Goal: Task Accomplishment & Management: Complete application form

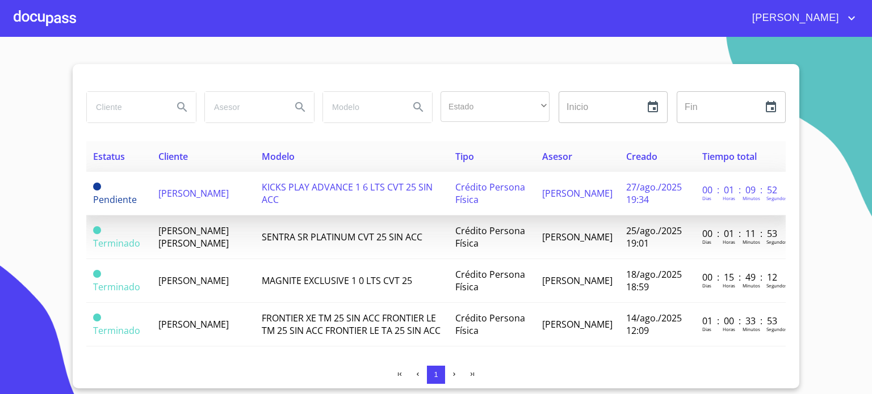
click at [202, 200] on span "[PERSON_NAME]" at bounding box center [193, 193] width 70 height 12
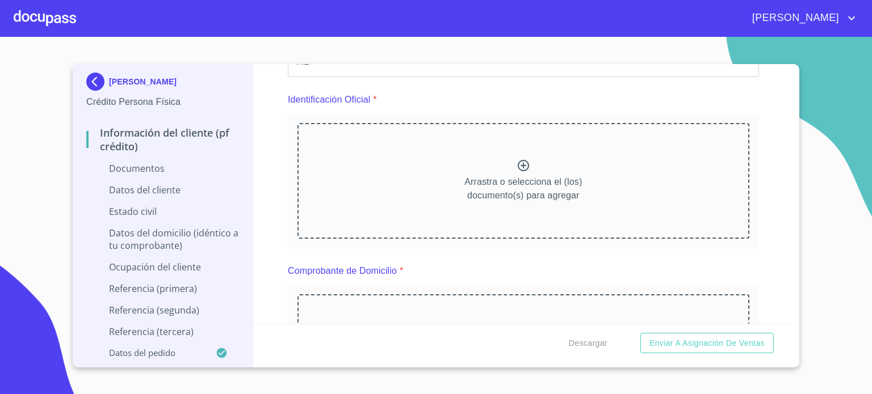
scroll to position [216, 0]
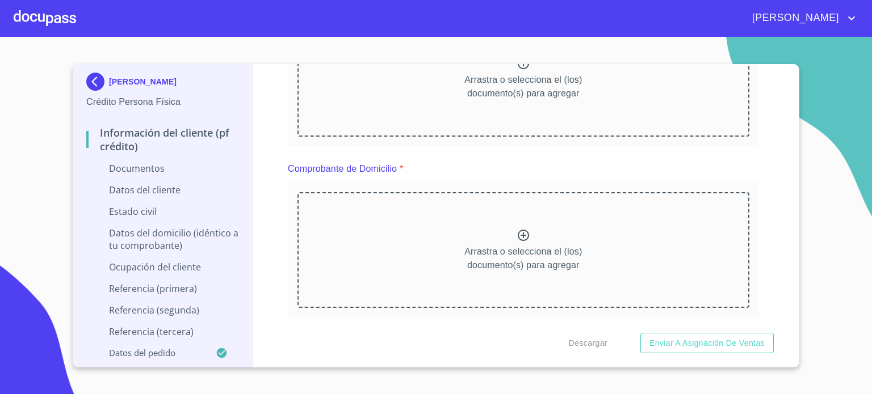
click at [522, 106] on div "Arrastra o selecciona el (los) documento(s) para agregar" at bounding box center [523, 79] width 452 height 116
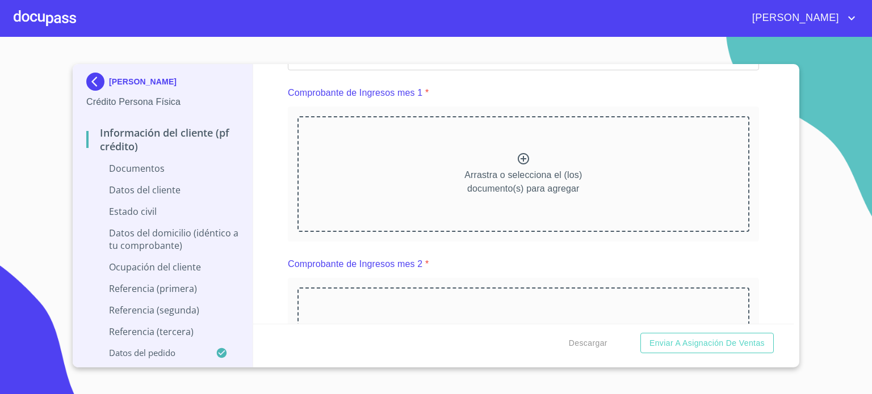
scroll to position [587, 0]
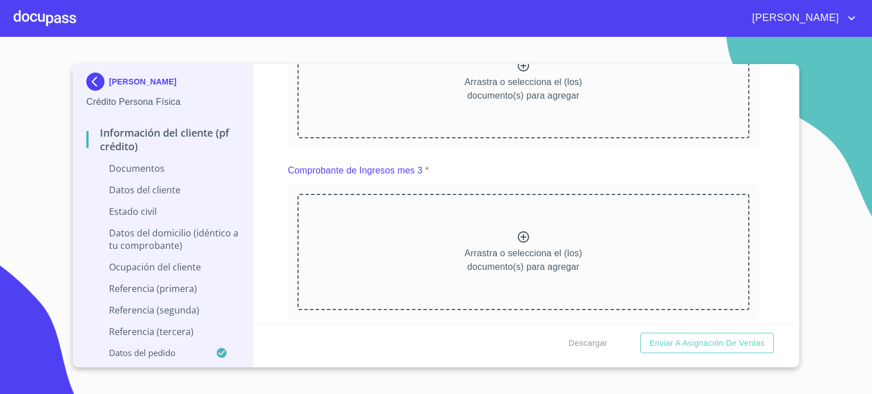
scroll to position [1132, 0]
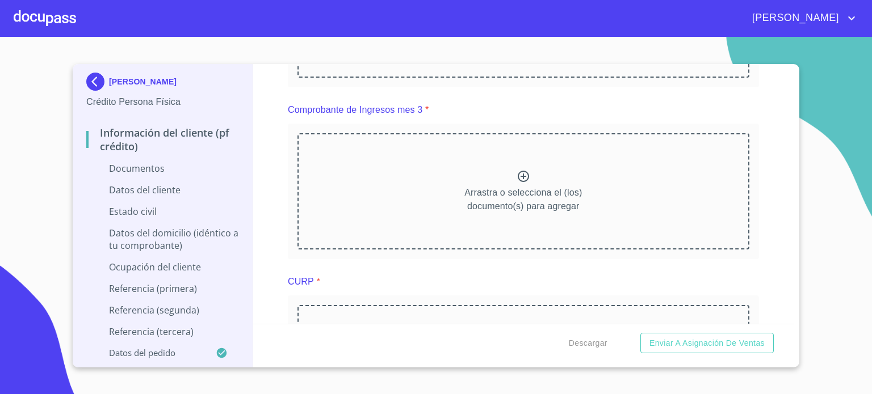
scroll to position [1517, 0]
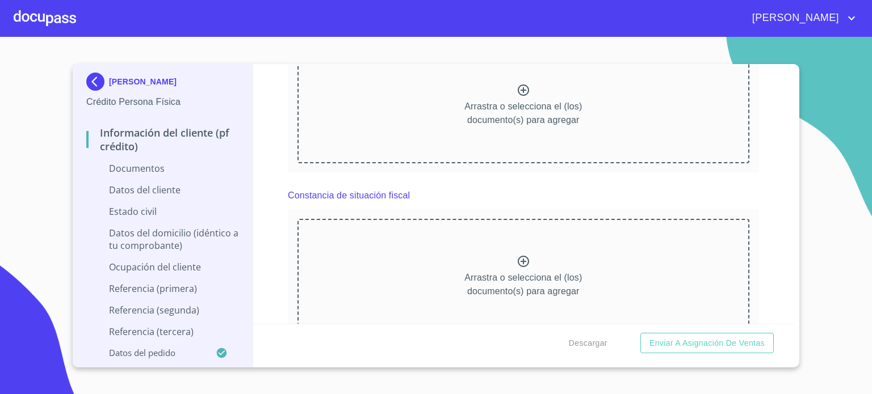
scroll to position [2085, 0]
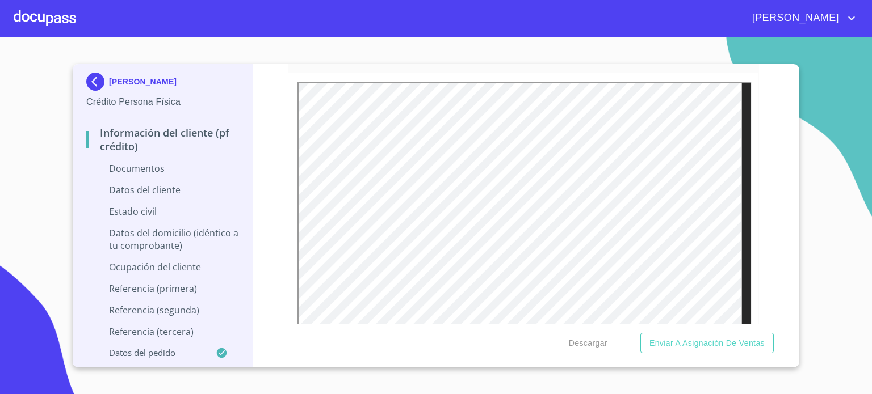
scroll to position [1416, 0]
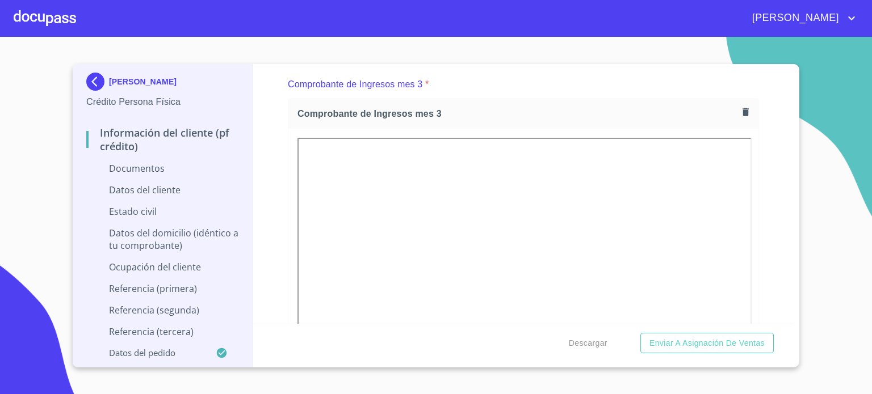
scroll to position [1848, 0]
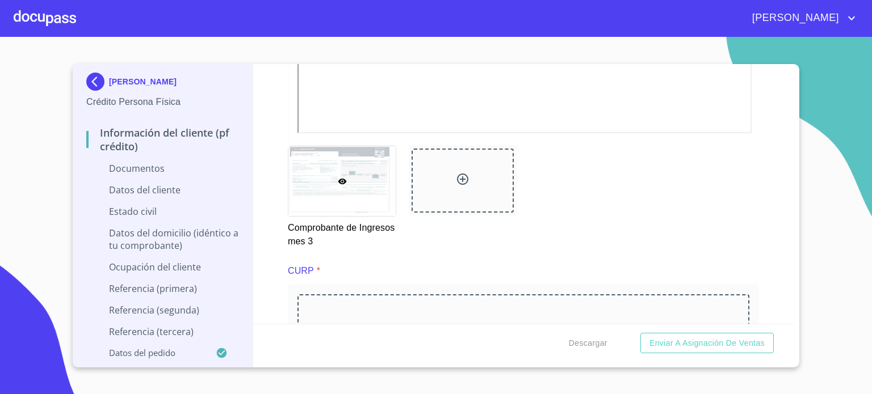
scroll to position [2318, 0]
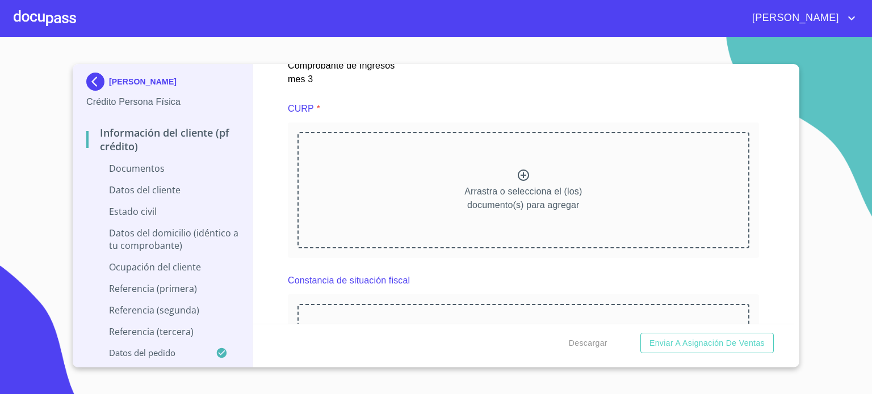
click at [475, 51] on div at bounding box center [462, 18] width 102 height 64
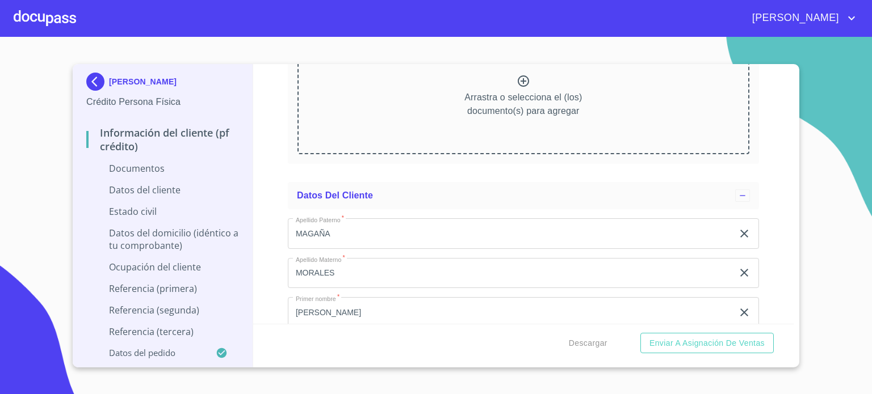
scroll to position [2595, 0]
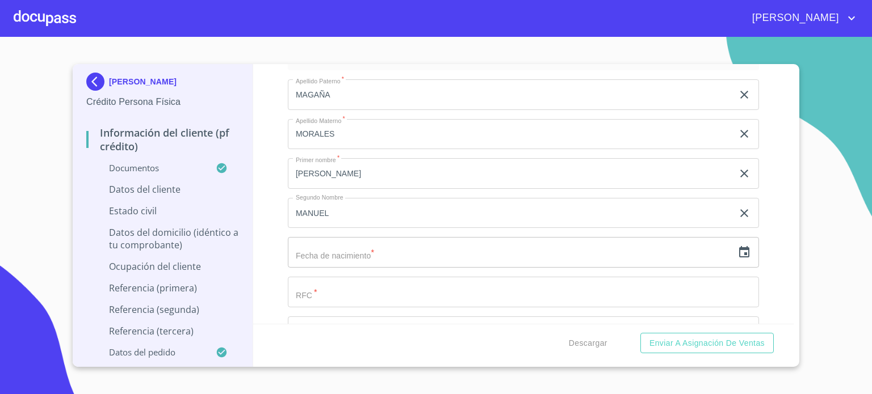
scroll to position [3079, 0]
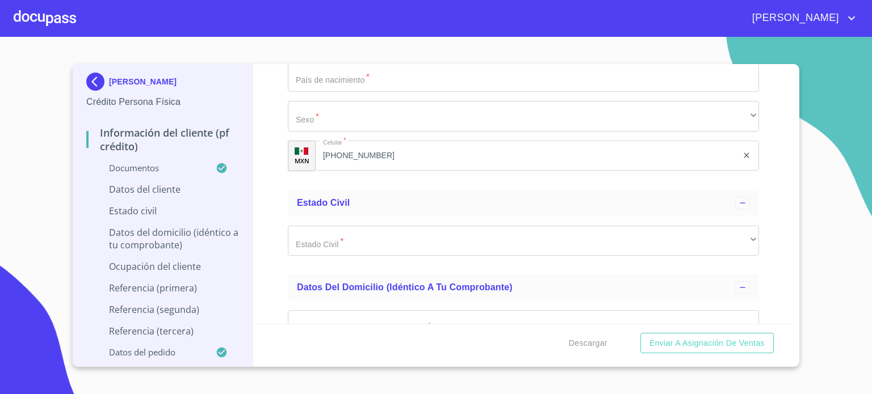
scroll to position [3745, 0]
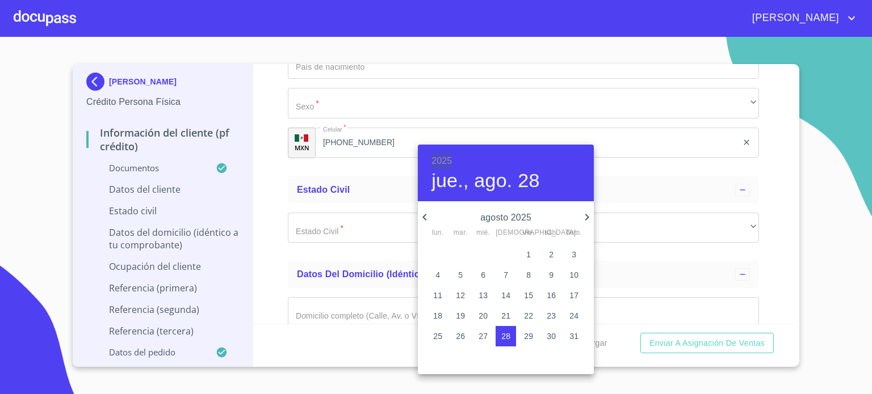
click at [442, 162] on h6 "2025" at bounding box center [441, 161] width 20 height 16
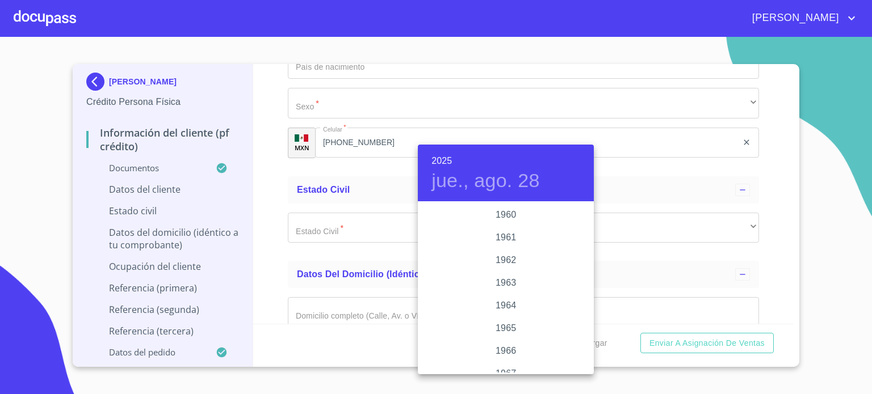
scroll to position [756, 0]
click at [504, 250] on div "1960" at bounding box center [506, 252] width 176 height 23
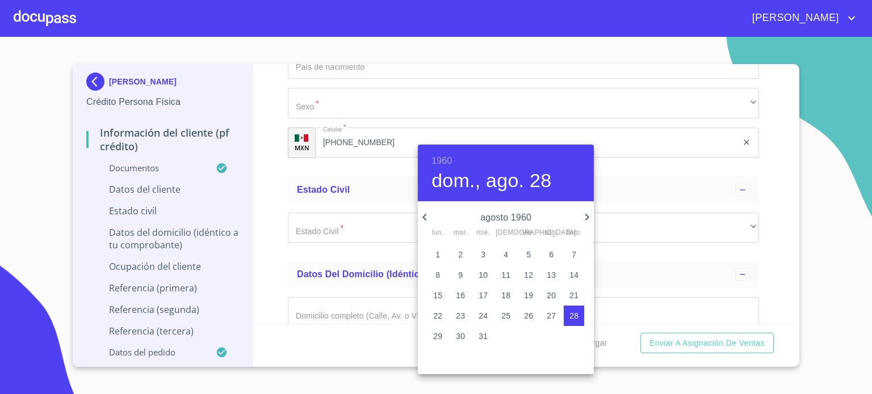
click at [587, 213] on icon "button" at bounding box center [587, 218] width 14 height 14
click at [535, 319] on span "25" at bounding box center [528, 315] width 20 height 11
click at [549, 317] on p "26" at bounding box center [550, 315] width 9 height 11
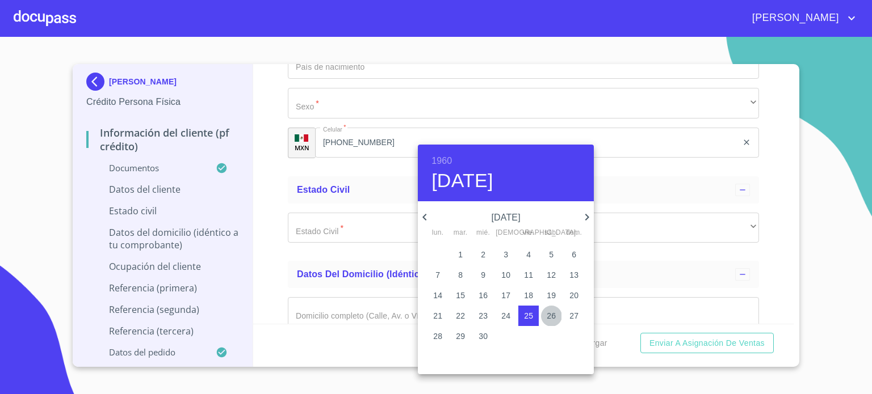
type input "26 de nov. de 1960"
click at [755, 194] on div at bounding box center [436, 197] width 872 height 394
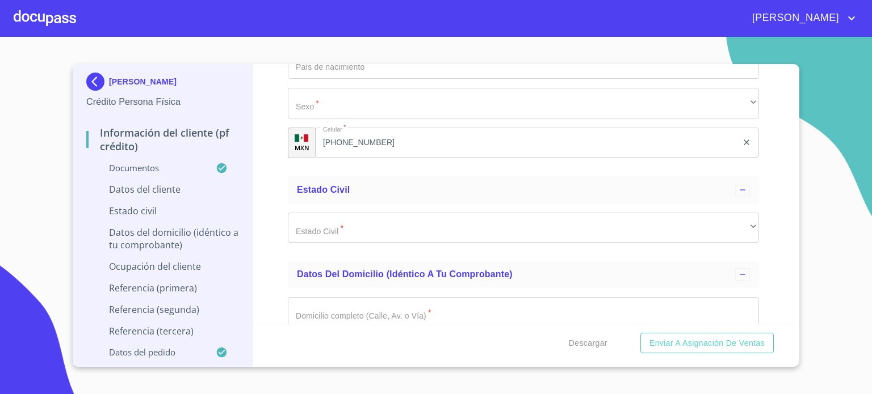
type input "MAMJ601126UG3"
paste input "MAMJ601126HJCGRN04"
type input "MAMJ601126HJCGRN04"
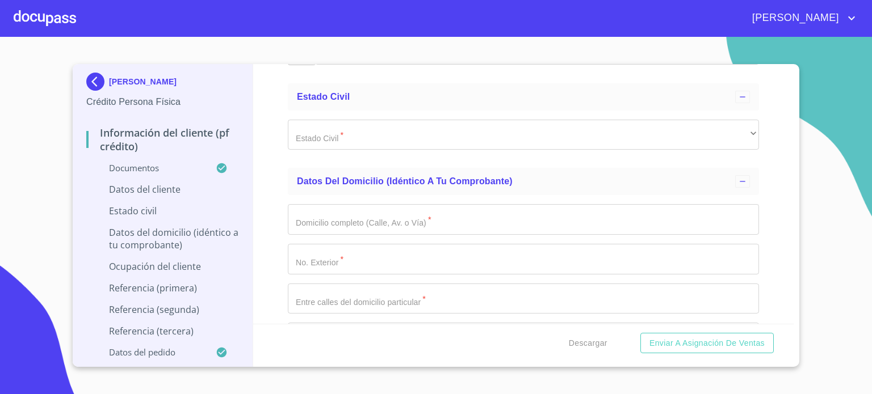
type input "2629655544"
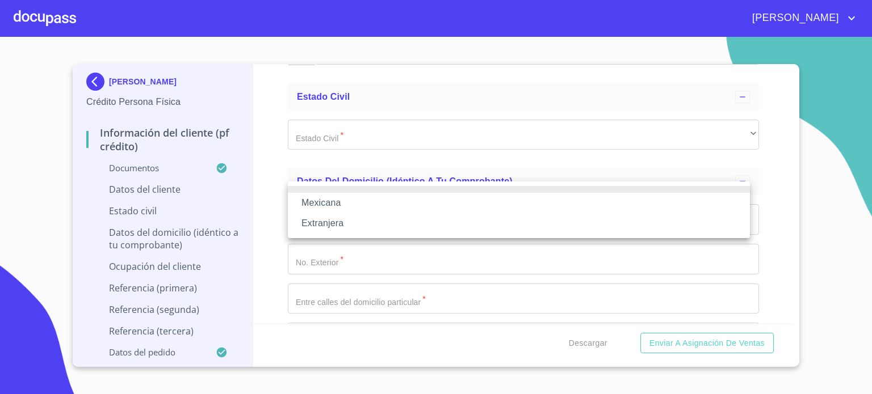
click at [379, 206] on li "Mexicana" at bounding box center [519, 203] width 462 height 20
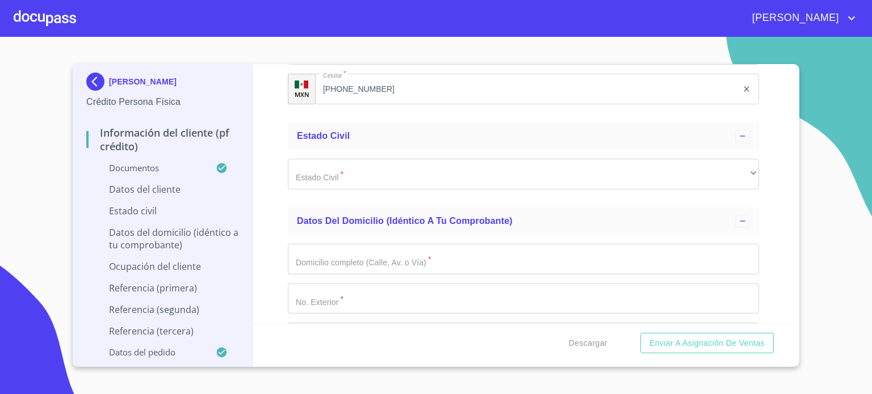
type input "[GEOGRAPHIC_DATA]"
click at [347, 26] on div "60 meses" at bounding box center [523, 10] width 471 height 31
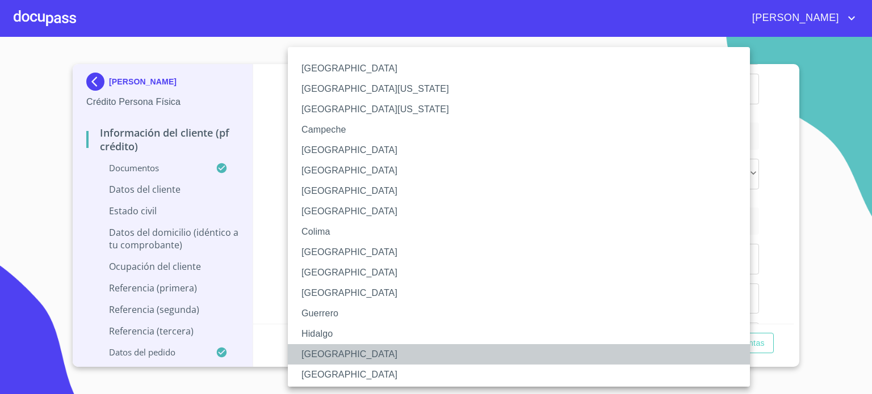
click at [325, 361] on li "[GEOGRAPHIC_DATA]" at bounding box center [523, 354] width 470 height 20
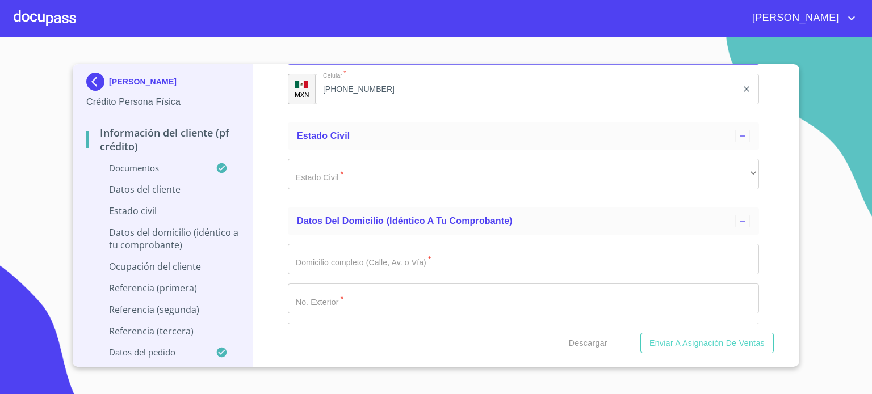
click at [604, 65] on div "​" at bounding box center [523, 50] width 471 height 31
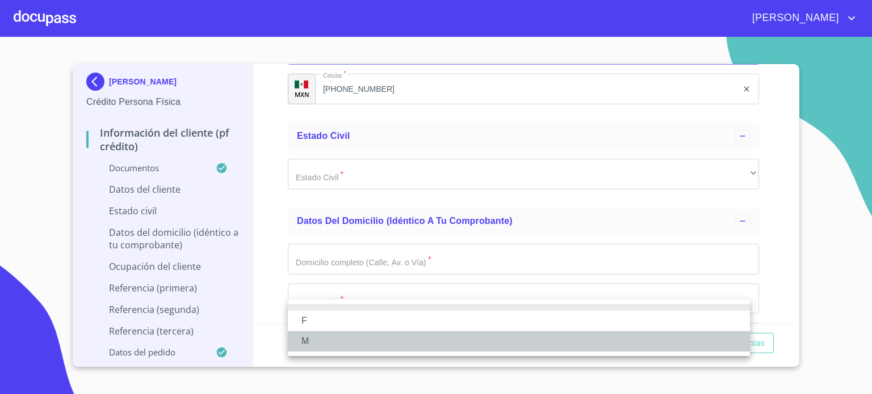
click at [336, 348] on li "M" at bounding box center [519, 341] width 462 height 20
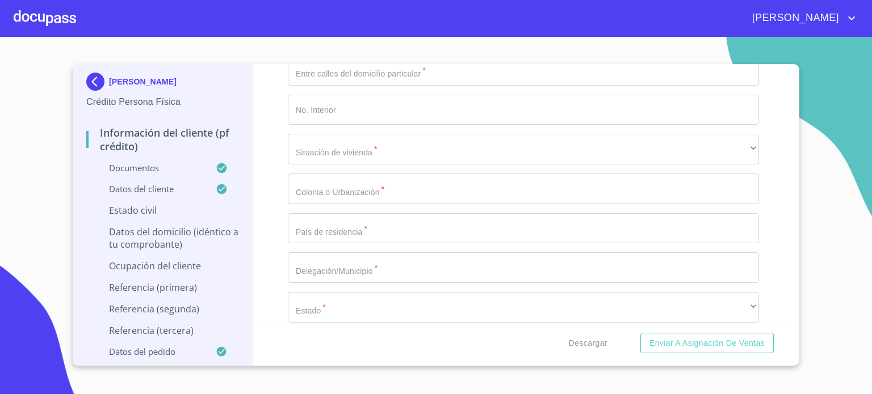
scroll to position [4115, 0]
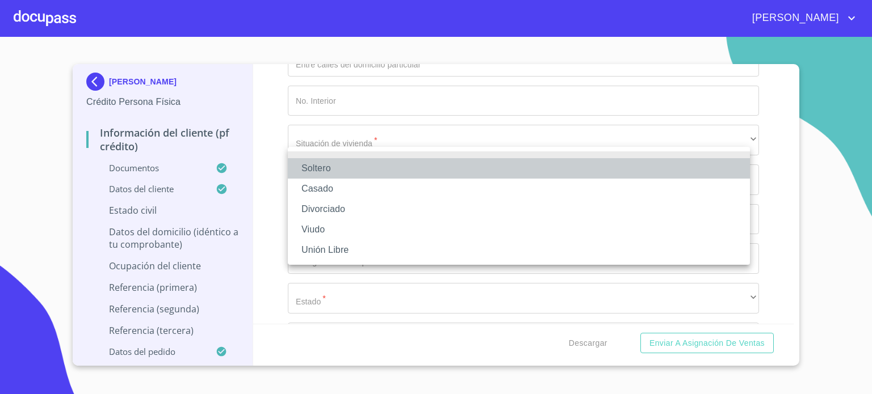
click at [331, 172] on li "Soltero" at bounding box center [519, 168] width 462 height 20
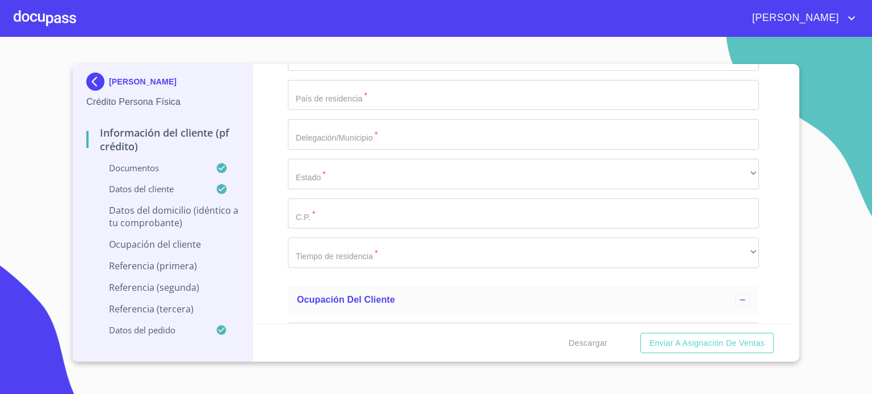
scroll to position [4252, 0]
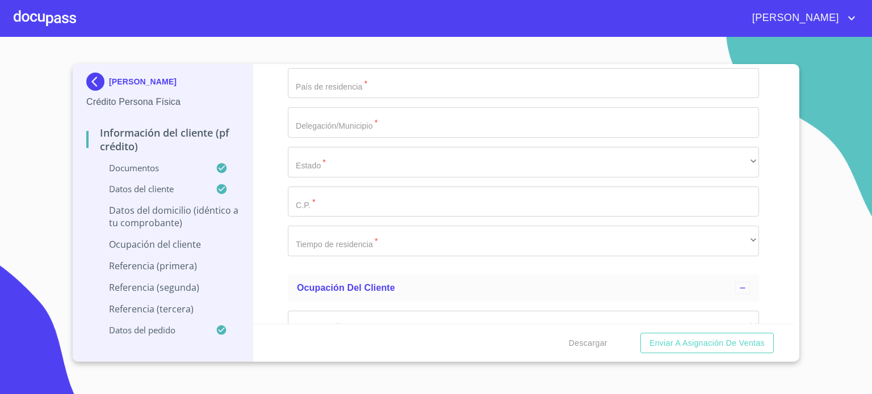
type input "PRIV SABINOS"
type input "1017"
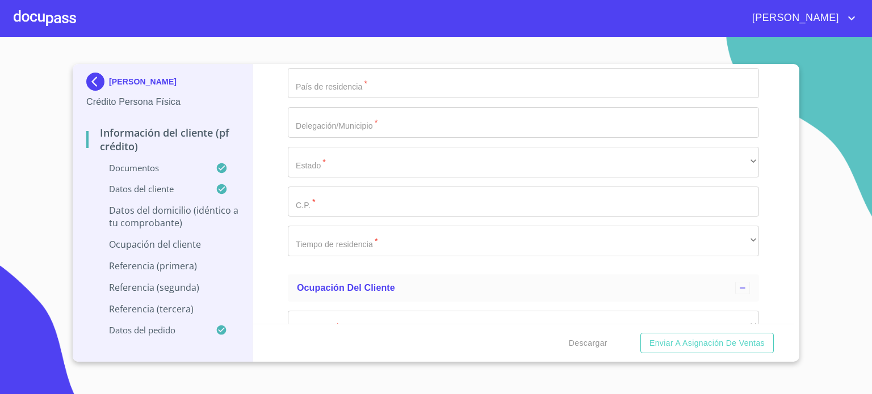
type input "DT C"
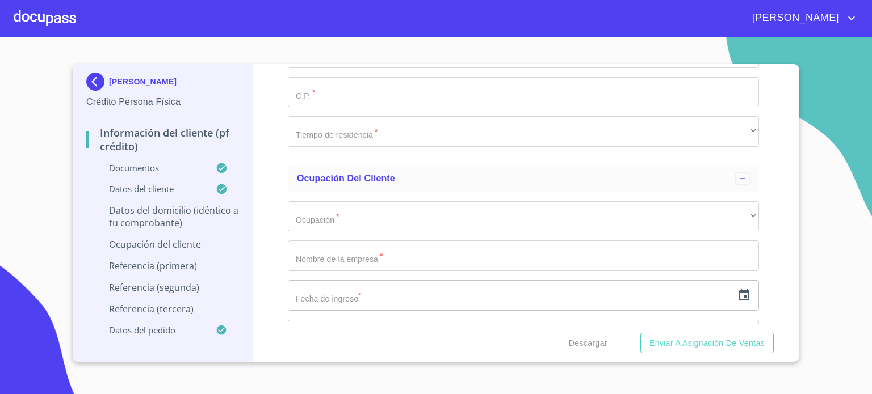
scroll to position [4365, 0]
type input "GALATEAS Y LIMAS"
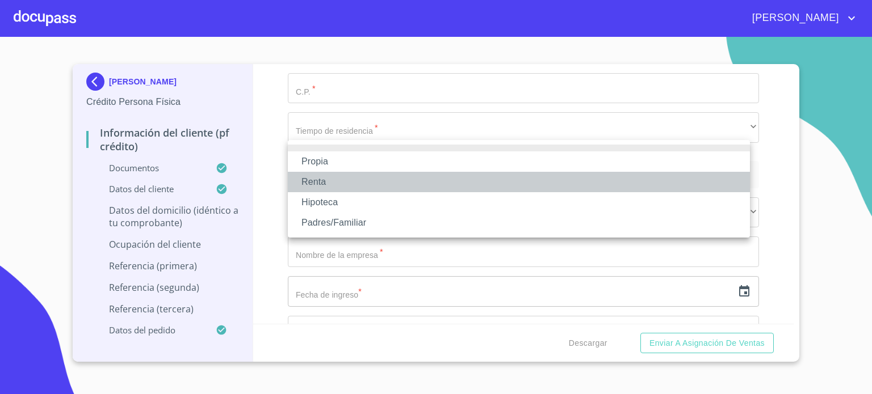
click at [351, 182] on li "Renta" at bounding box center [519, 182] width 462 height 20
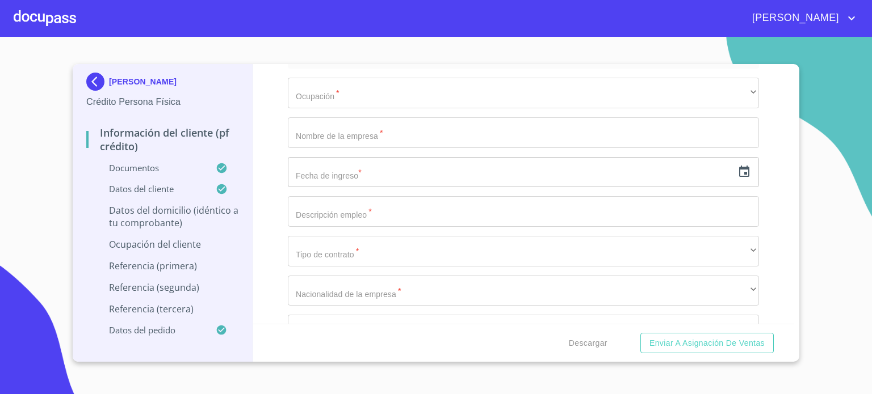
scroll to position [4537, 0]
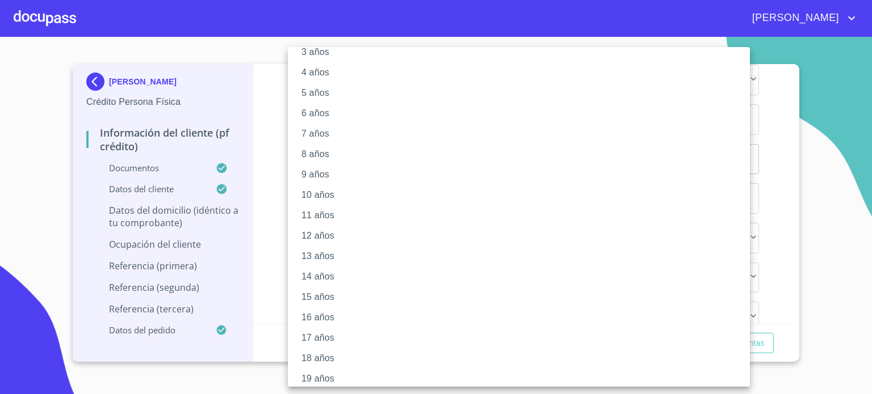
scroll to position [104, 0]
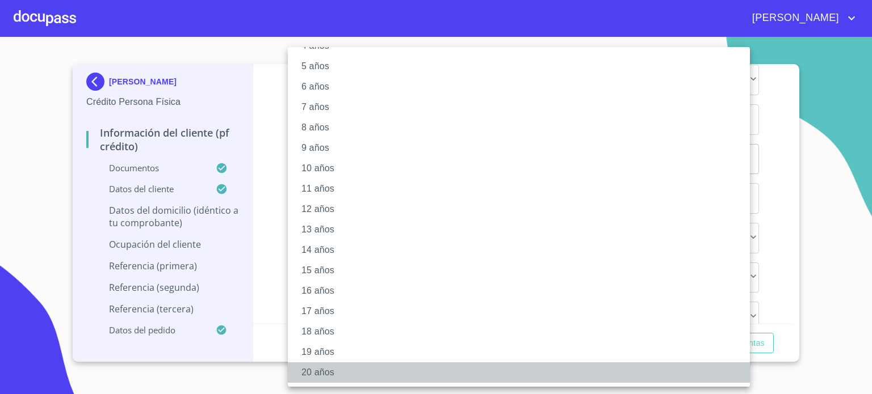
click at [325, 373] on li "20 años" at bounding box center [523, 373] width 470 height 20
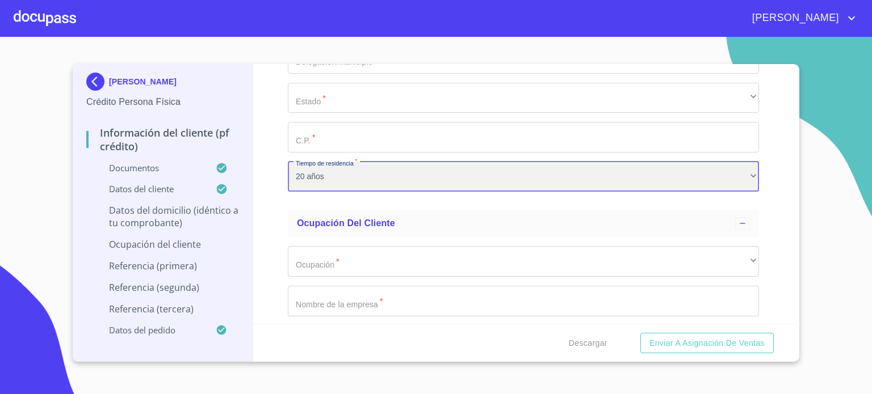
scroll to position [4249, 0]
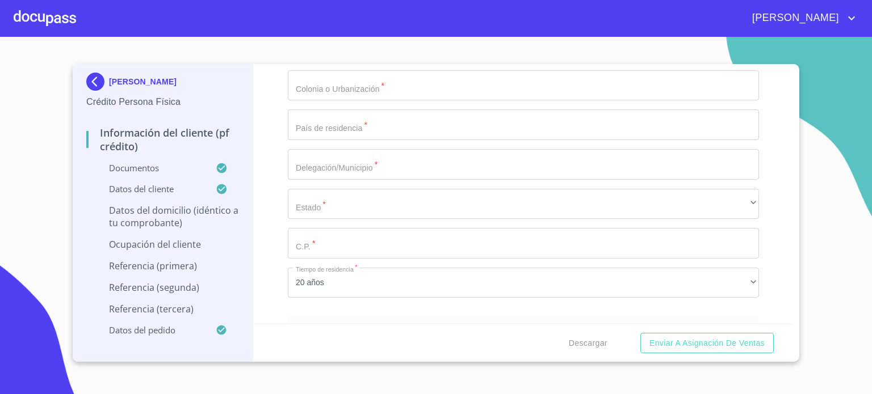
click at [429, 61] on input "Documento de identificación.   *" at bounding box center [523, 46] width 471 height 31
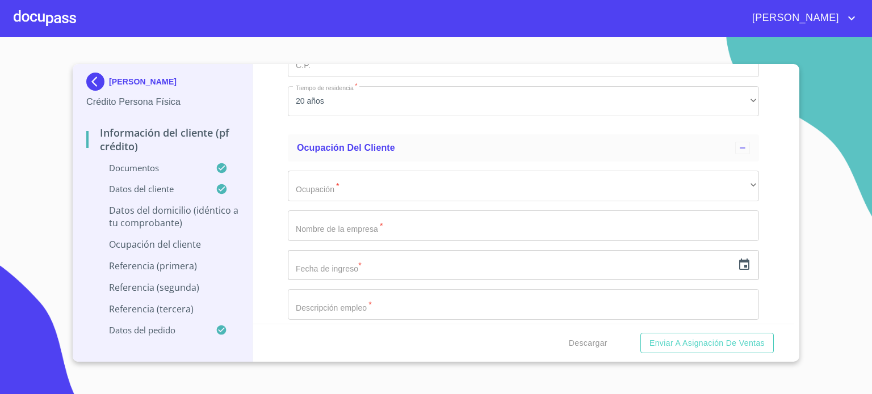
scroll to position [4431, 0]
type input "$8,000"
type input "JARDINES DE TABACHINES"
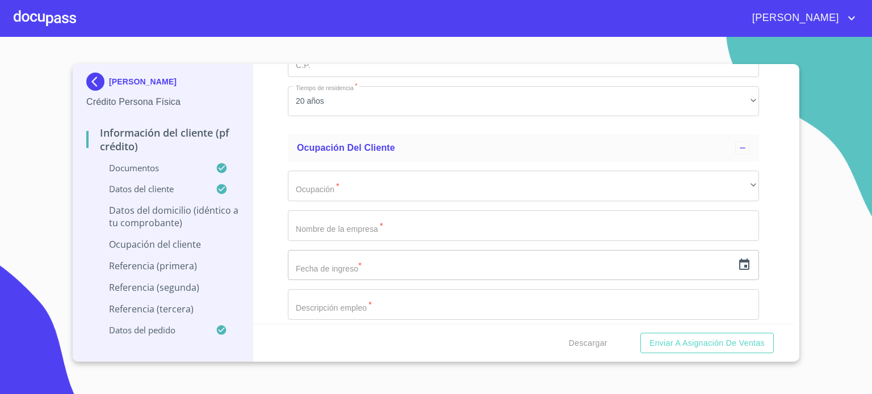
type input "[GEOGRAPHIC_DATA]"
type input "ZAPOPAN"
click at [365, 38] on div "​" at bounding box center [523, 22] width 471 height 31
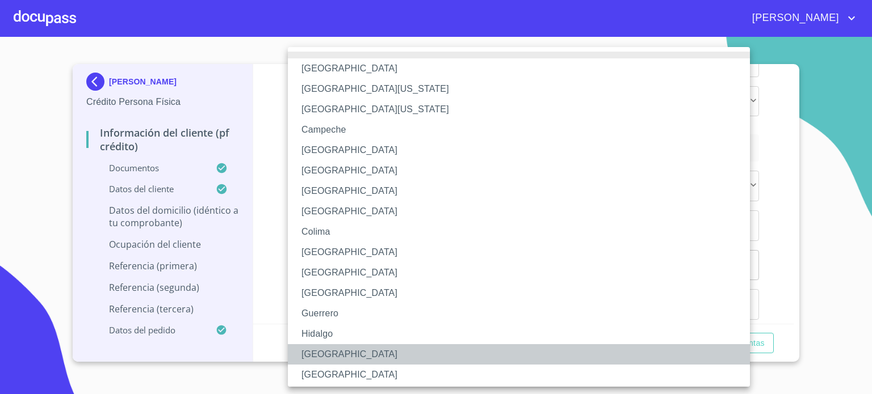
click at [336, 350] on li "[GEOGRAPHIC_DATA]" at bounding box center [523, 354] width 470 height 20
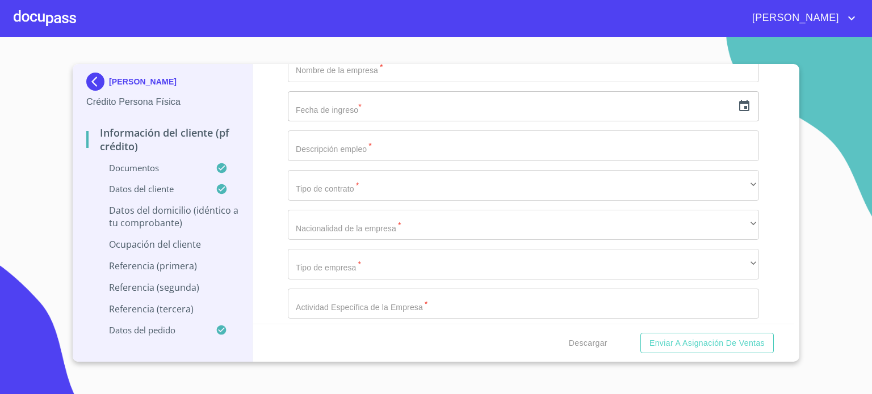
scroll to position [4590, 0]
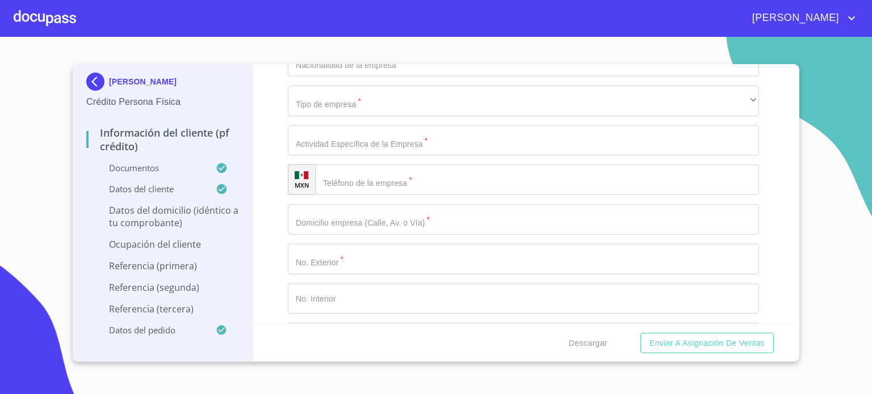
scroll to position [4764, 0]
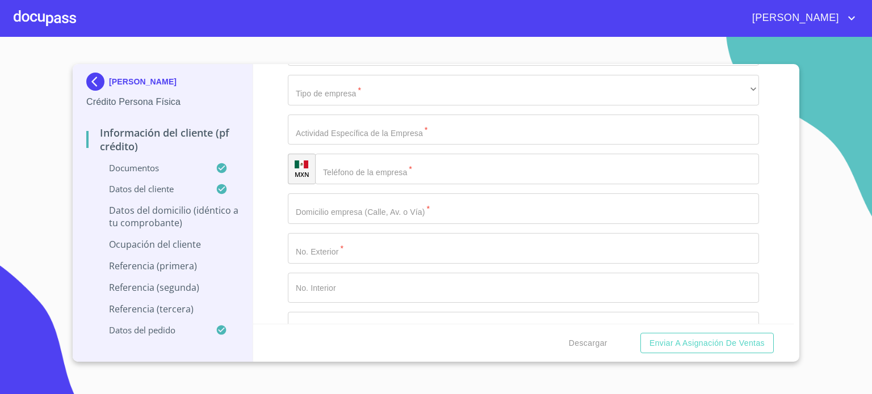
type input "45188"
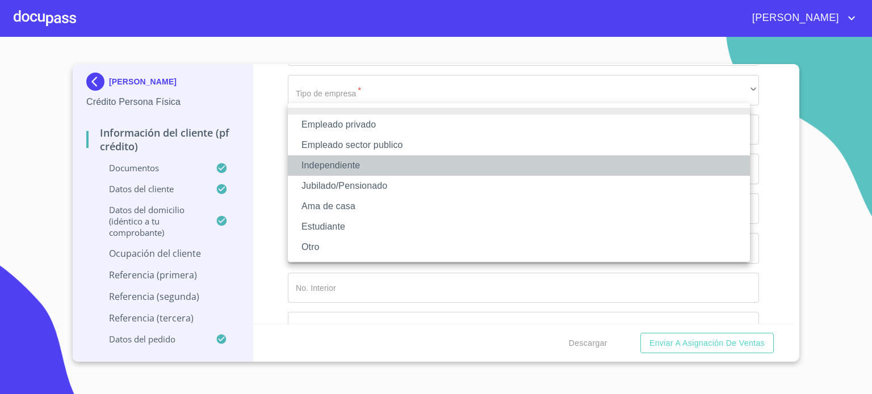
click at [342, 168] on li "Independiente" at bounding box center [519, 165] width 462 height 20
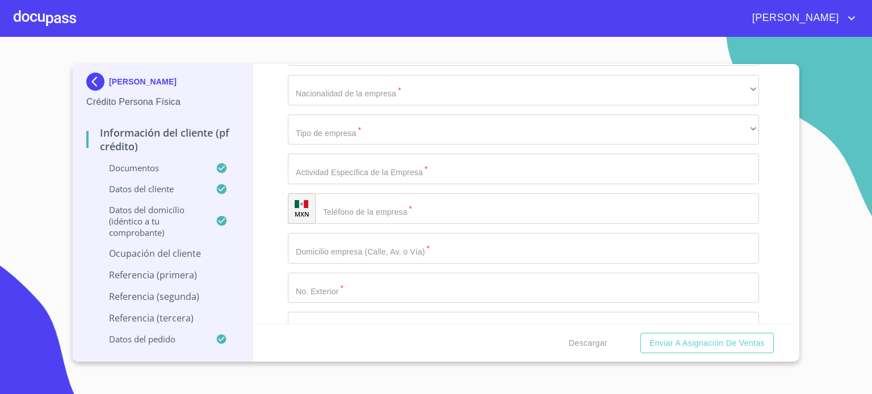
type input "[PERSON_NAME]"
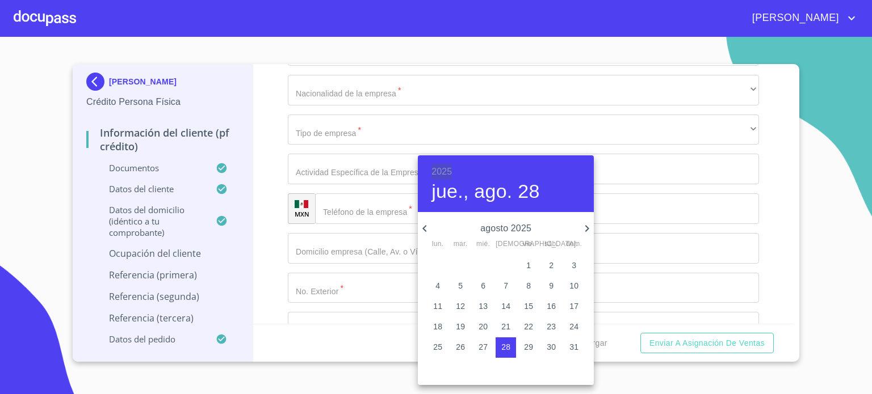
click at [447, 173] on h6 "2025" at bounding box center [441, 172] width 20 height 16
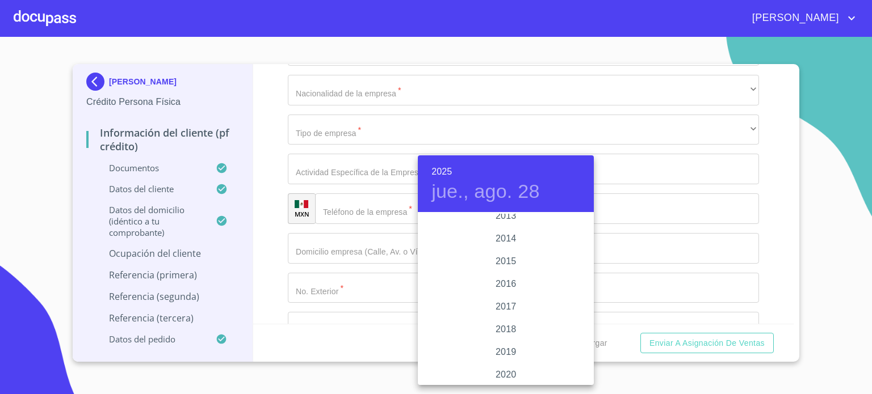
scroll to position [2032, 0]
click at [505, 258] on div "2016" at bounding box center [506, 259] width 176 height 23
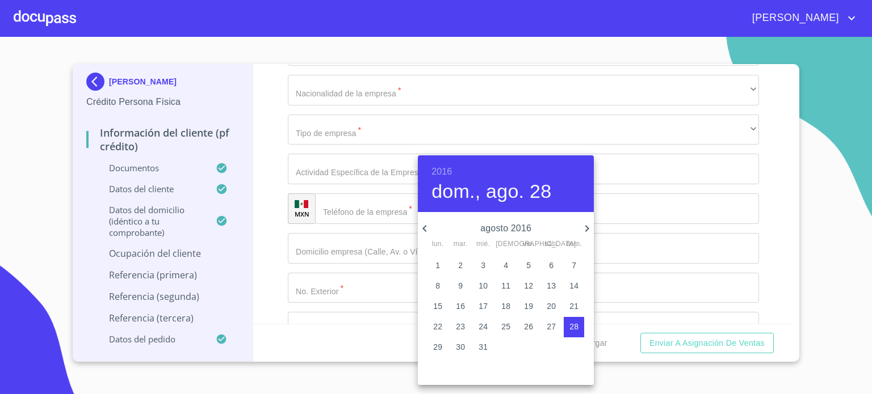
click at [424, 229] on icon "button" at bounding box center [424, 228] width 4 height 7
click at [426, 230] on icon "button" at bounding box center [425, 229] width 14 height 14
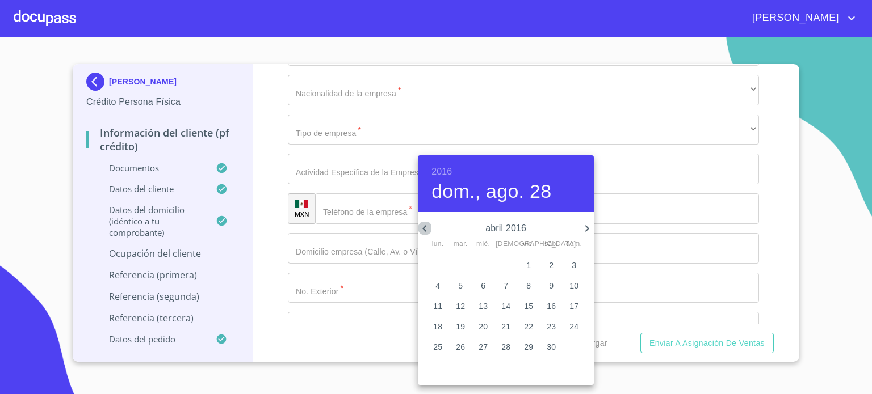
click at [426, 230] on icon "button" at bounding box center [425, 229] width 14 height 14
click at [527, 265] on p "1" at bounding box center [528, 265] width 5 height 11
type input "1 de ene. de 2016"
click at [268, 199] on div at bounding box center [436, 197] width 872 height 394
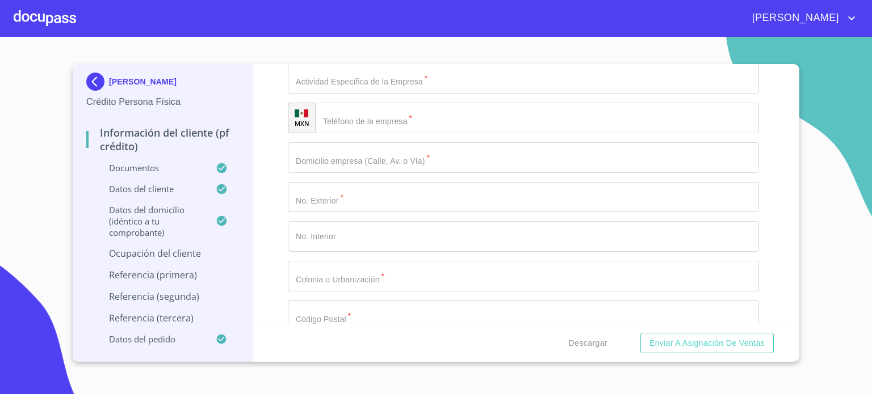
scroll to position [4878, 0]
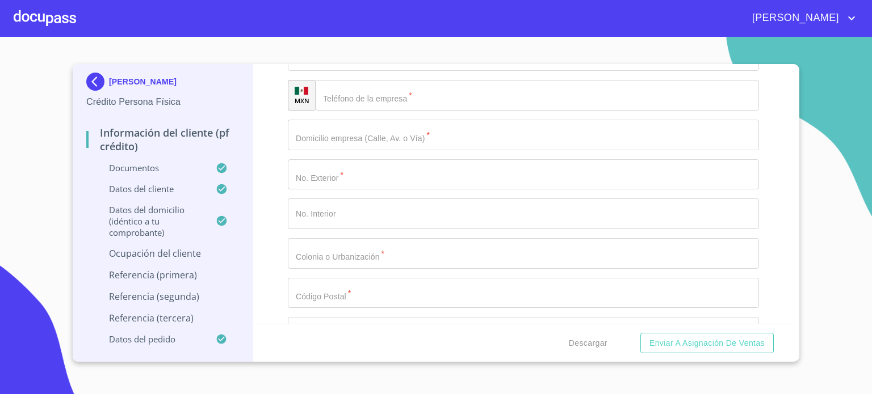
type input "INDEPENDIENTE"
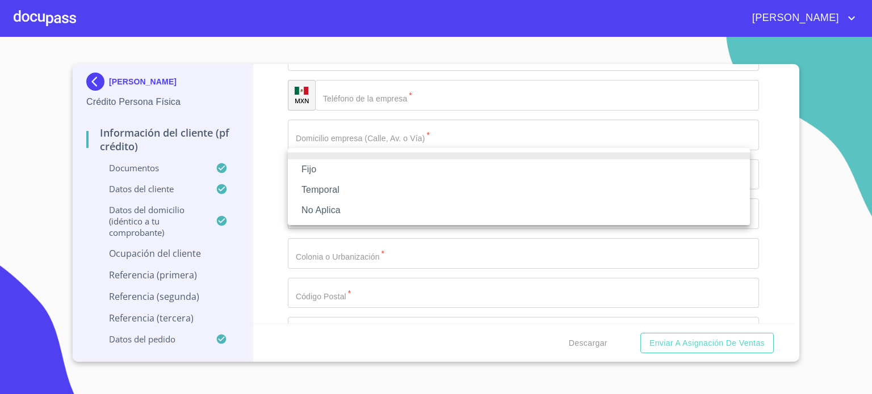
click at [350, 213] on li "No Aplica" at bounding box center [519, 210] width 462 height 20
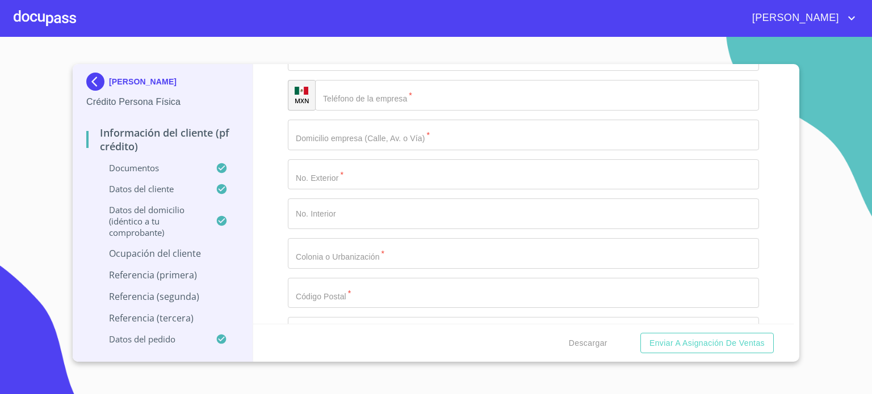
type input "70000"
click at [781, 209] on div "Información del cliente (PF crédito) Documentos Documento de identificación.   …" at bounding box center [523, 194] width 541 height 260
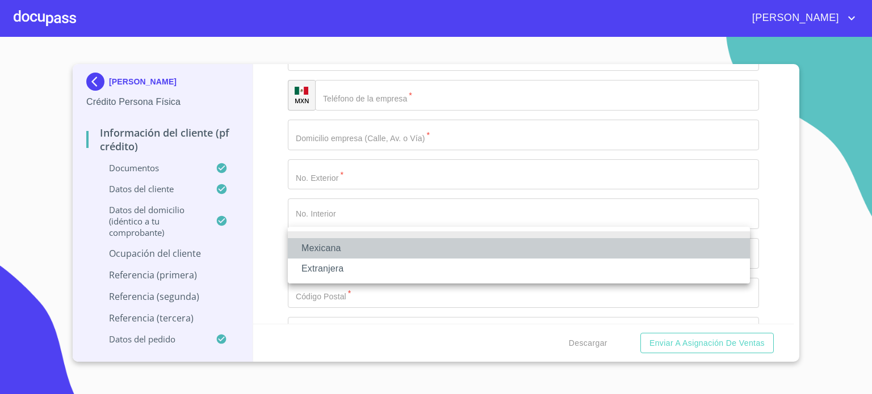
click at [351, 247] on li "Mexicana" at bounding box center [519, 248] width 462 height 20
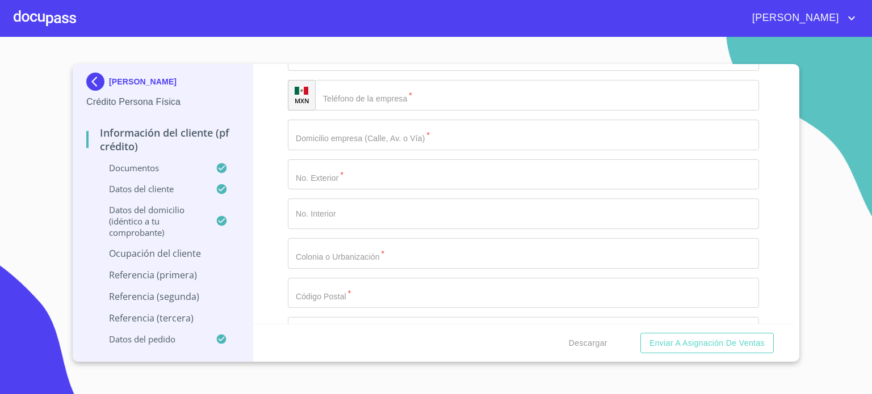
click at [325, 32] on div "​" at bounding box center [523, 16] width 471 height 31
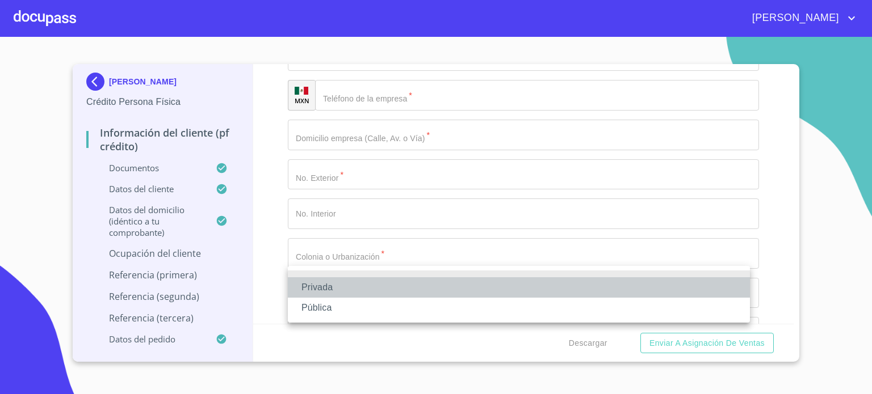
click at [337, 288] on li "Privada" at bounding box center [519, 288] width 462 height 20
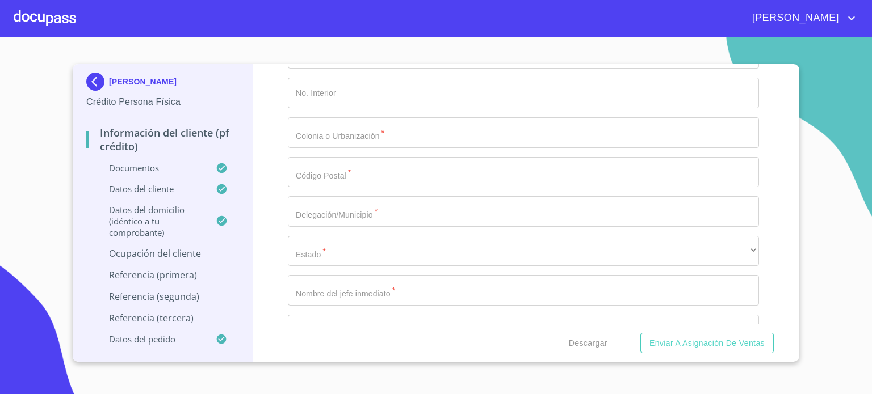
scroll to position [5052, 0]
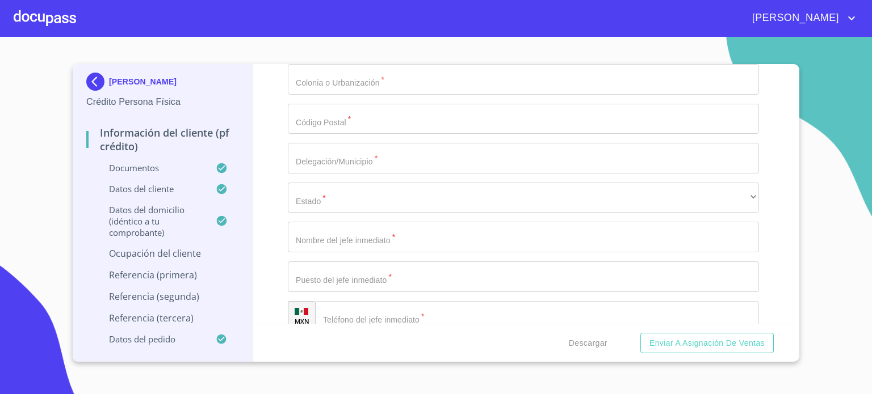
type input "INDEPENDIENTE"
click at [760, 213] on div "Información del cliente (PF crédito) Documentos Documento de identificación.   …" at bounding box center [523, 194] width 541 height 260
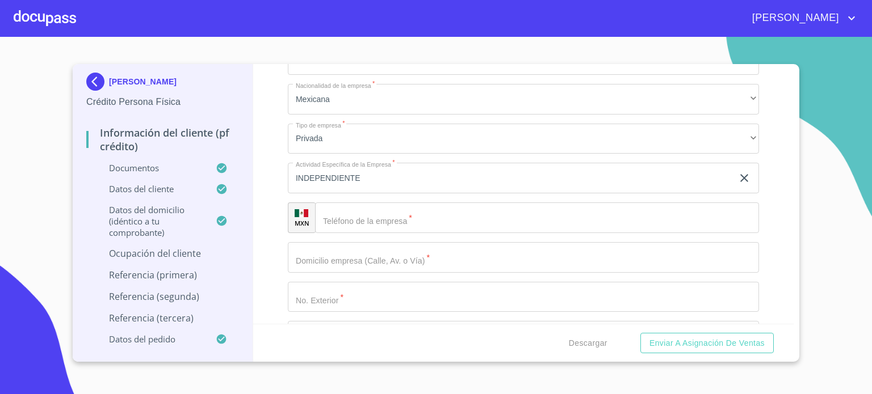
scroll to position [4729, 0]
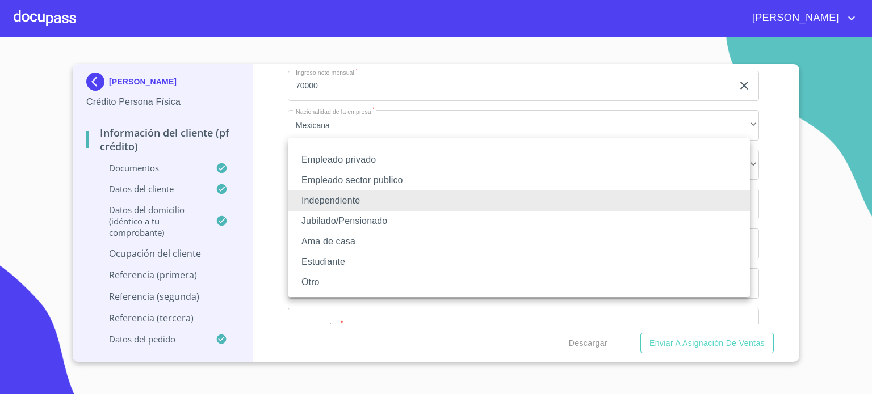
click at [344, 192] on li "Independiente" at bounding box center [519, 201] width 462 height 20
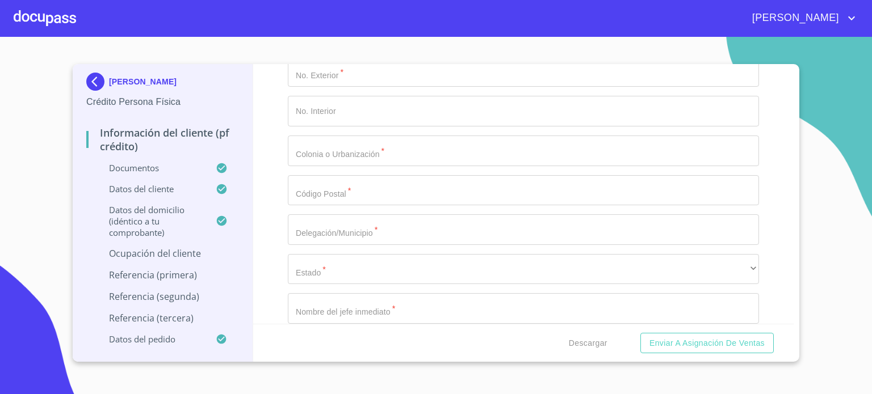
scroll to position [5033, 0]
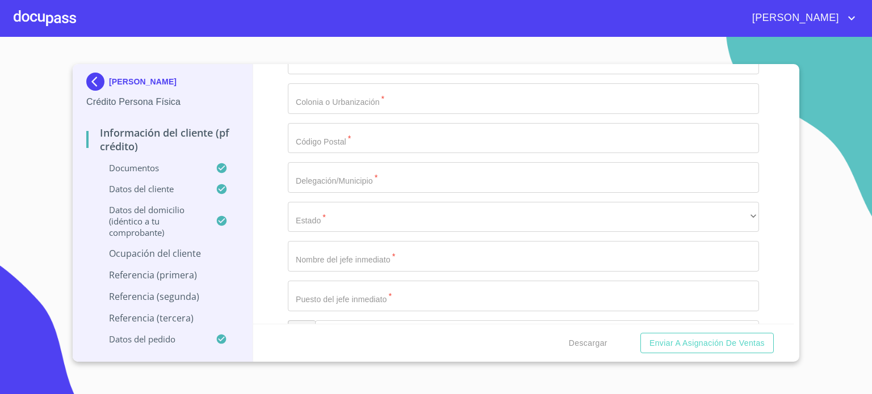
drag, startPoint x: 379, startPoint y: 167, endPoint x: 184, endPoint y: 183, distance: 195.9
click at [184, 183] on div "[PERSON_NAME] Persona Física Información del cliente (PF crédito) Documentos Da…" at bounding box center [433, 213] width 721 height 298
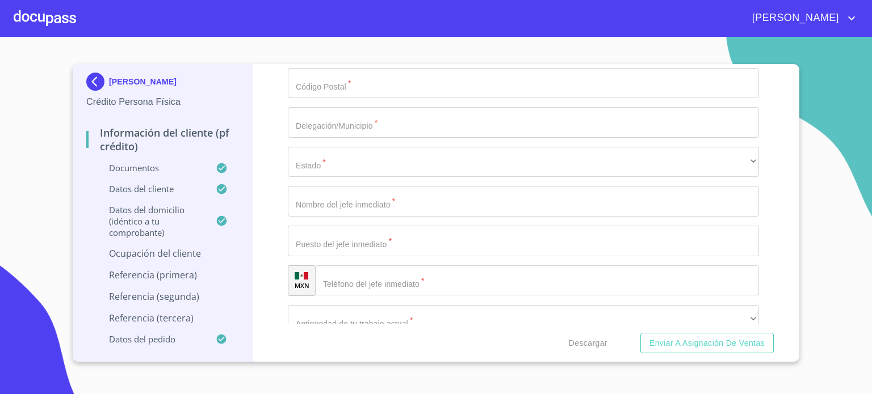
scroll to position [5061, 0]
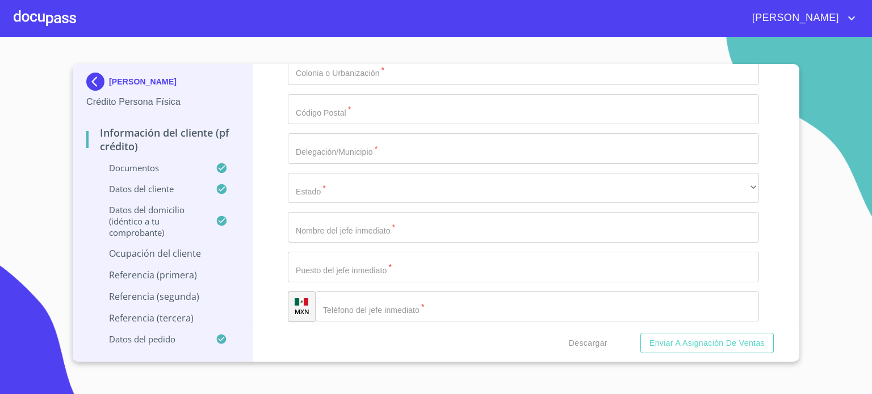
type input "ARRENDADOR DE CASAS PROPIAS"
drag, startPoint x: 451, startPoint y: 133, endPoint x: 113, endPoint y: 167, distance: 339.4
click at [113, 167] on div "[PERSON_NAME] Persona Física Información del cliente (PF crédito) Documentos Da…" at bounding box center [433, 213] width 721 height 298
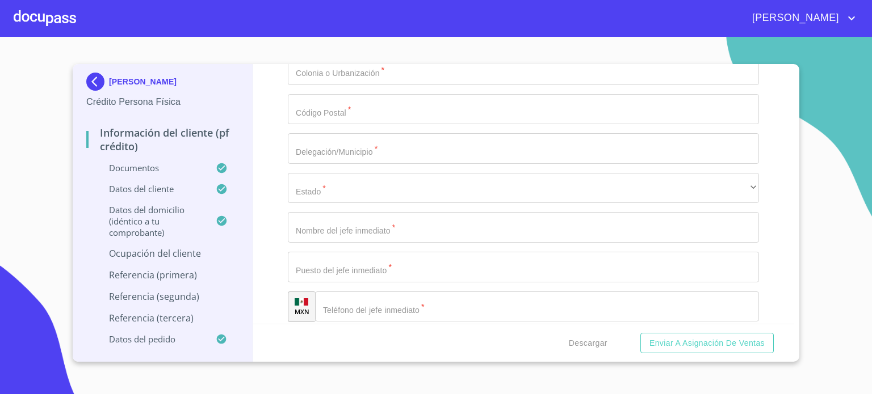
type input "BIENES INMUEBLES"
type input "[PHONE_NUMBER]"
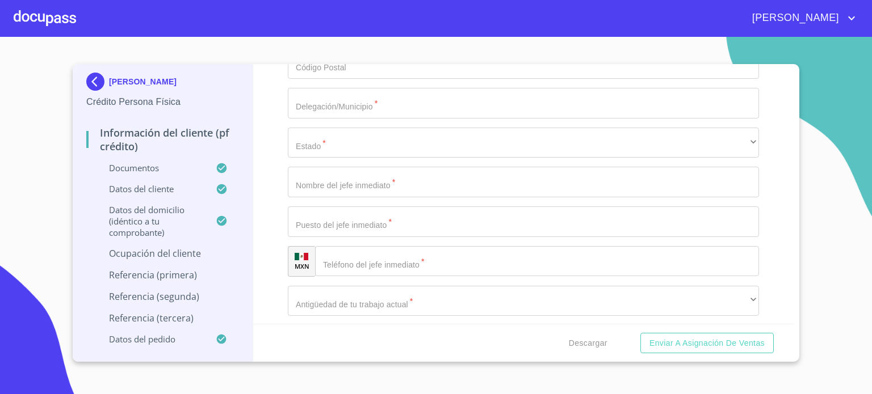
scroll to position [5130, 0]
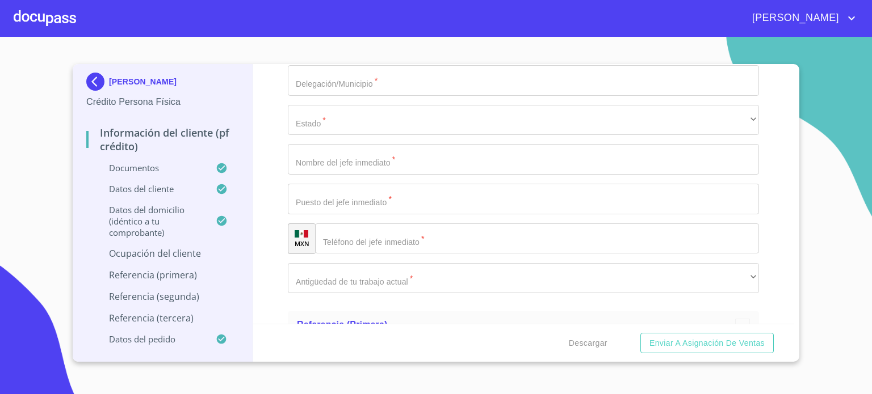
type input "PRIV SABINOS"
type input "1017"
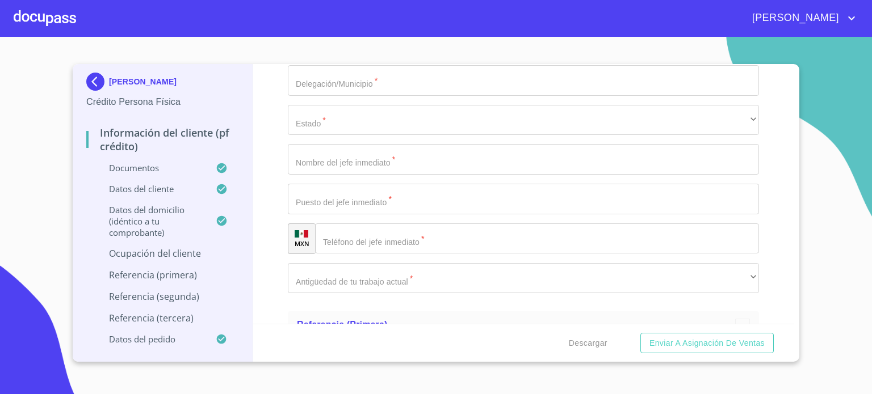
type input "DT C"
click at [348, 17] on input "Documento de identificación.   *" at bounding box center [523, 1] width 471 height 31
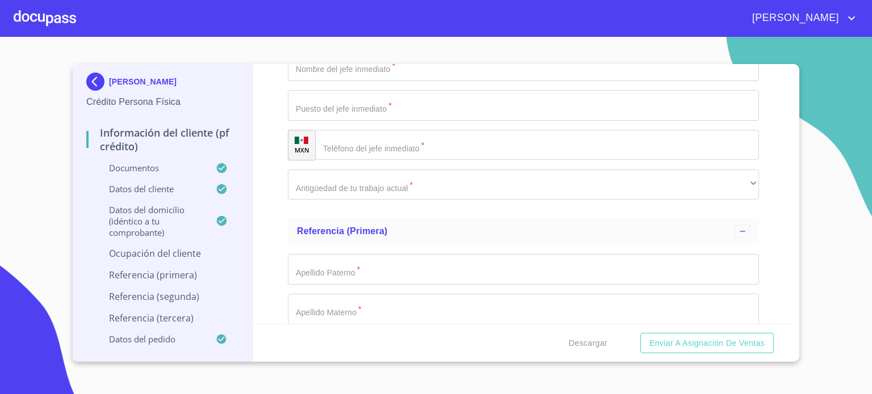
scroll to position [5236, 0]
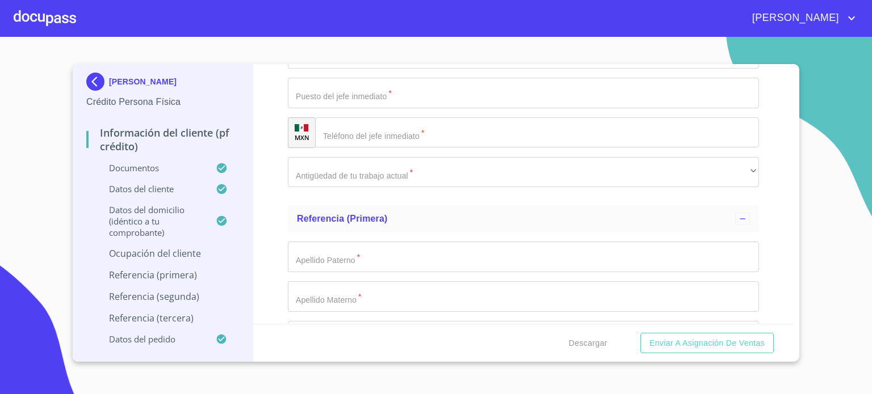
type input "JARDINES DE TABACHINES"
type input "45188"
type input "ZAPOPAN"
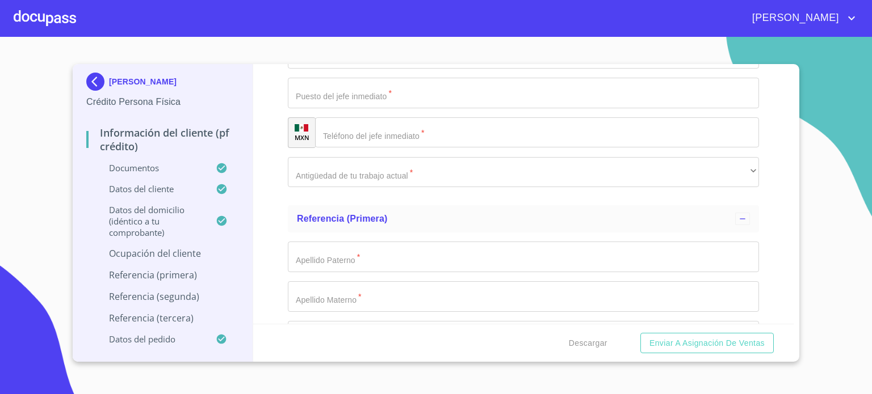
click at [344, 30] on div "​" at bounding box center [523, 14] width 471 height 31
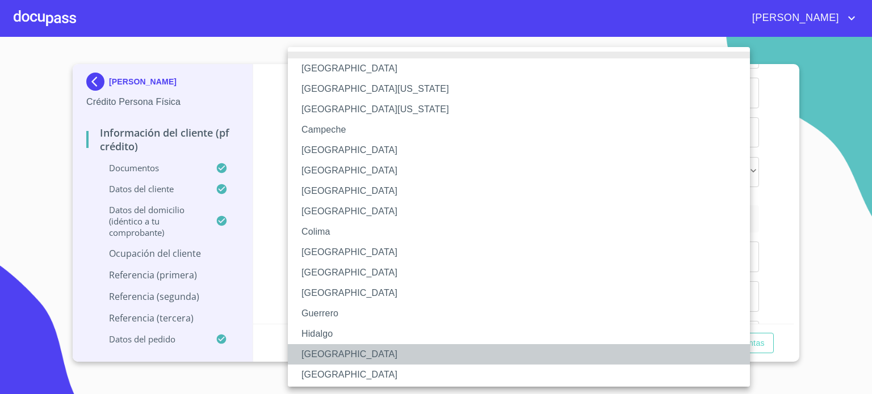
click at [347, 352] on li "[GEOGRAPHIC_DATA]" at bounding box center [523, 354] width 470 height 20
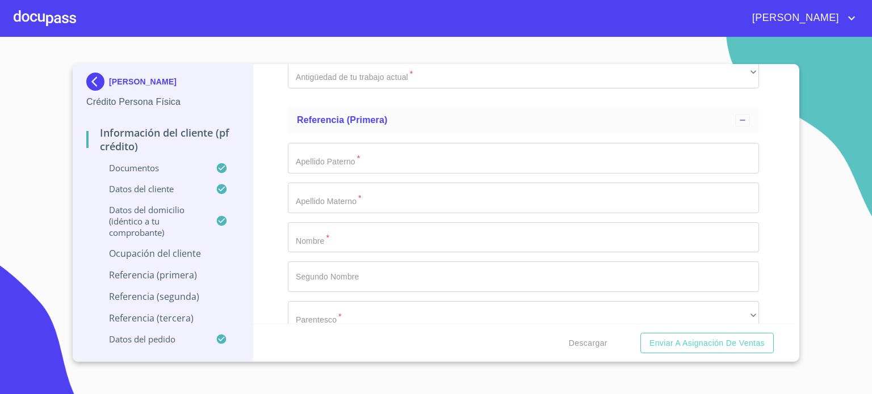
scroll to position [5349, 0]
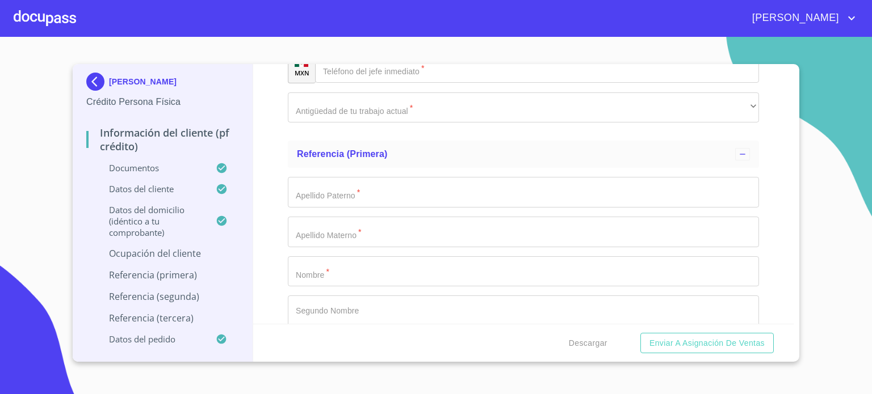
type input "[PERSON_NAME]"
click at [734, 44] on input "Documento de identificación.   *" at bounding box center [523, 28] width 471 height 31
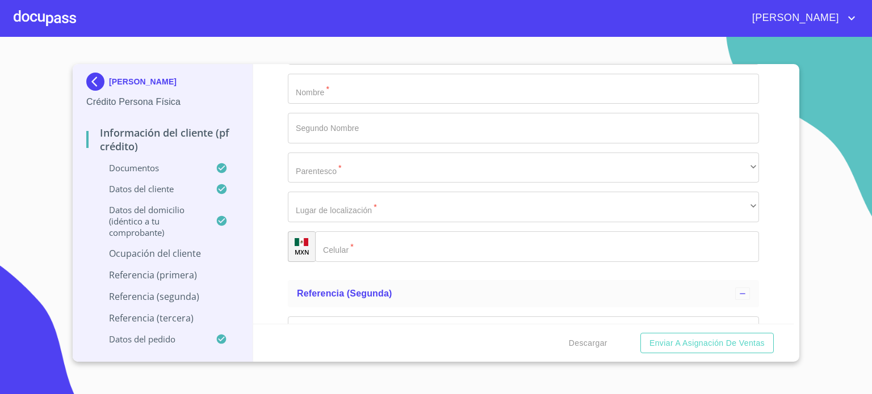
scroll to position [5489, 0]
type input "DUEÑO"
type input "[PHONE_NUMBER]"
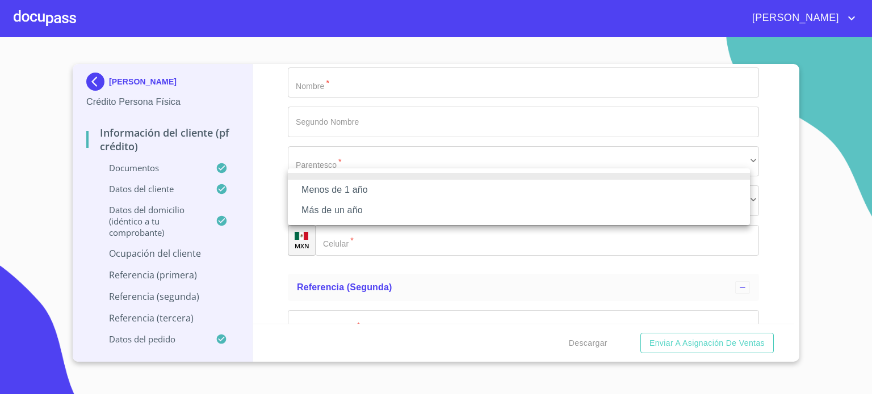
click at [386, 214] on li "Más de un año" at bounding box center [519, 210] width 462 height 20
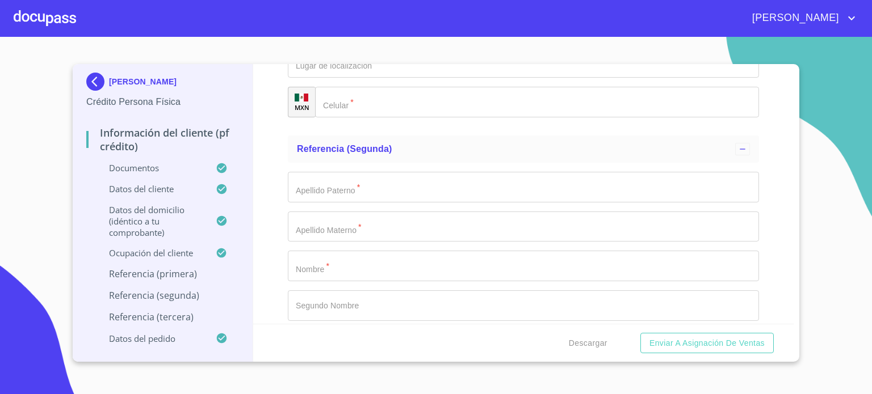
scroll to position [5633, 0]
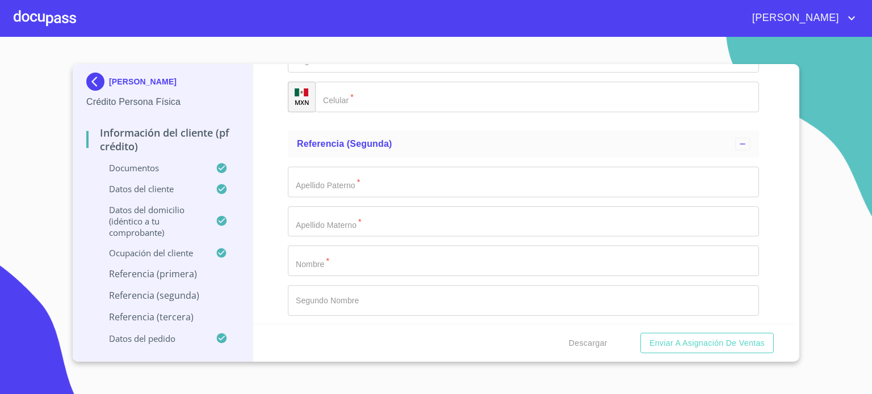
type input "MAGAÑA"
type input "MORALES"
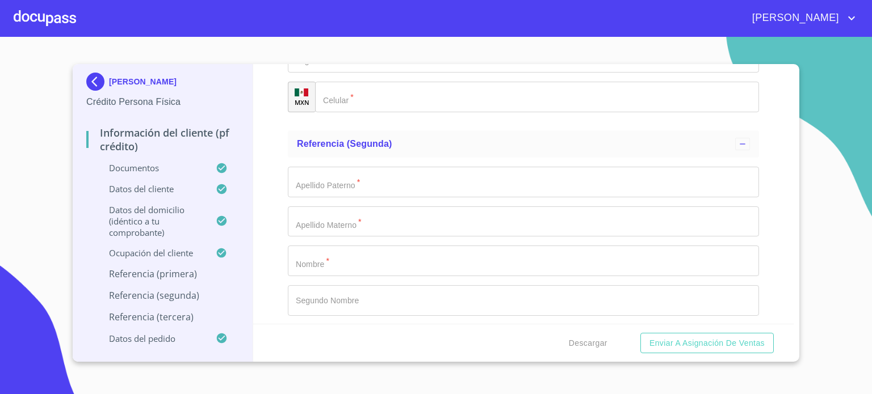
type input "[PERSON_NAME]"
click at [354, 33] on div "​" at bounding box center [523, 18] width 471 height 31
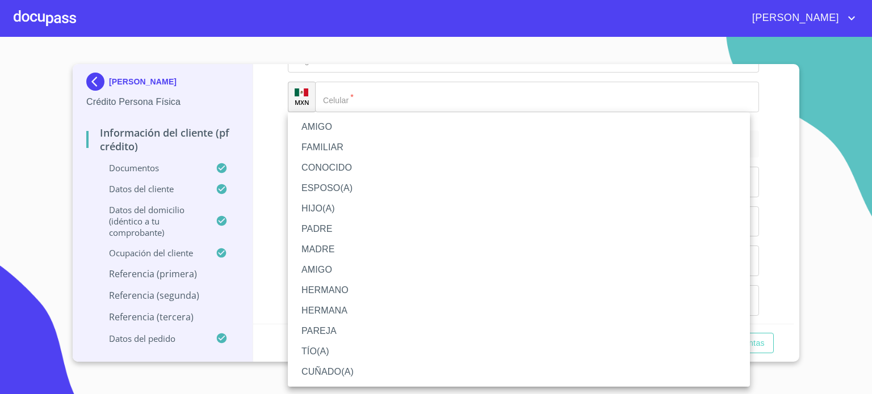
click at [350, 307] on li "HERMANA" at bounding box center [519, 311] width 462 height 20
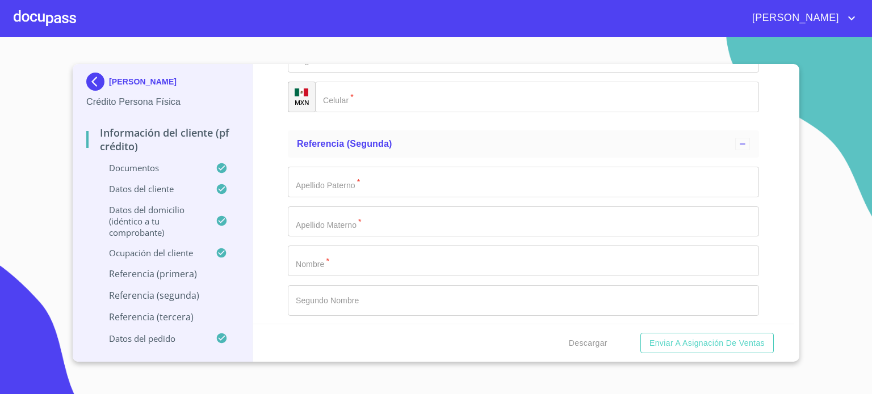
click at [791, 324] on div "Descargar Enviar a Asignación de Ventas" at bounding box center [523, 343] width 541 height 39
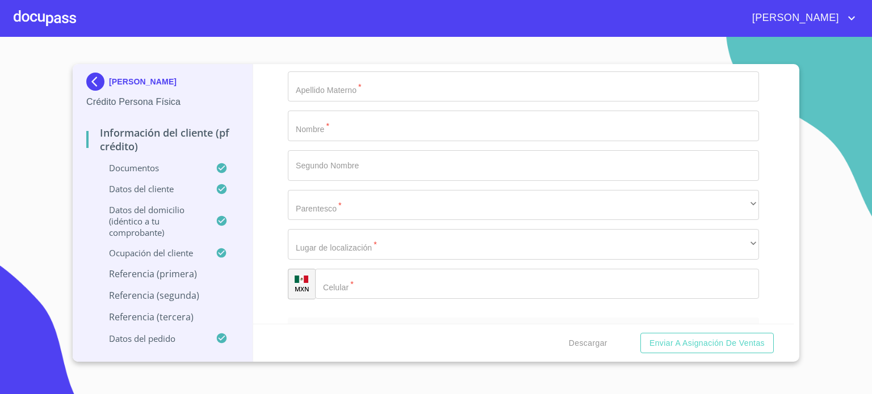
scroll to position [5769, 0]
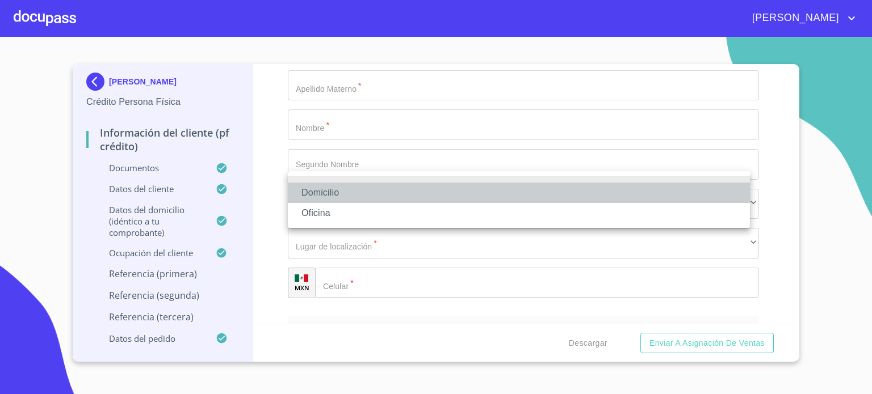
click at [336, 186] on li "Domicilio" at bounding box center [519, 193] width 462 height 20
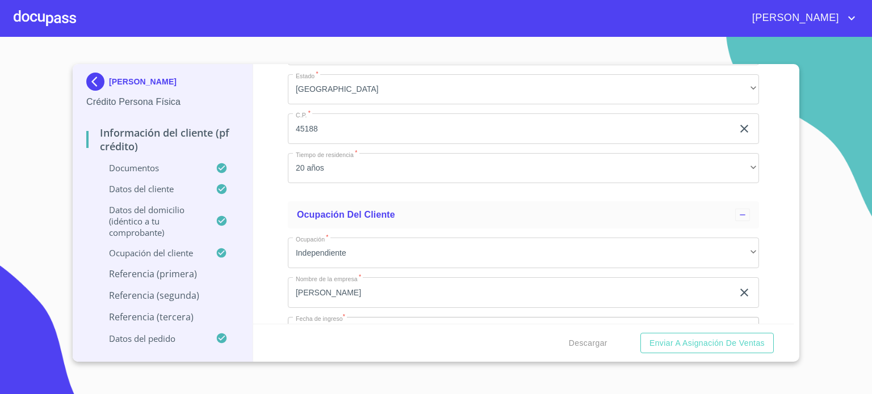
scroll to position [4351, 0]
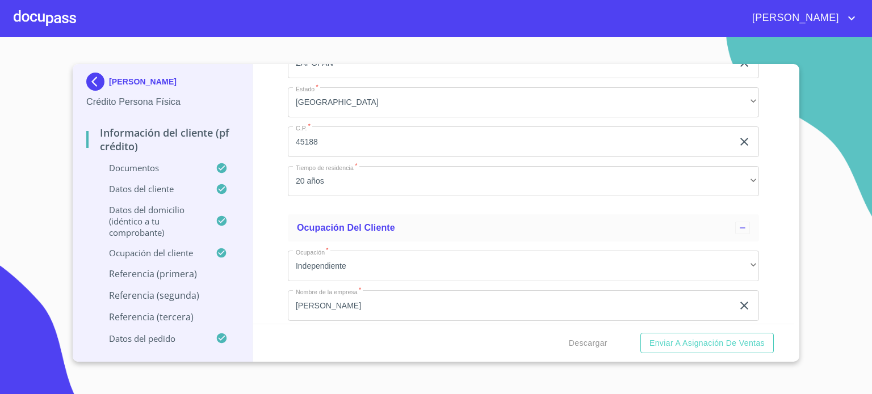
type input "[PHONE_NUMBER]"
type input "$8"
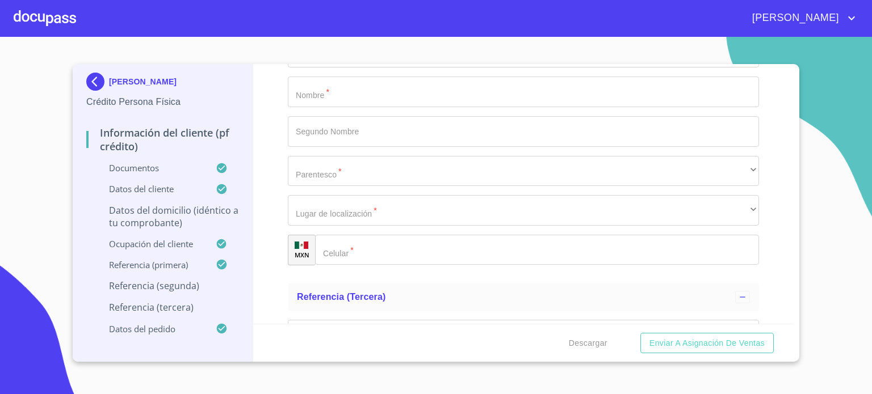
scroll to position [5945, 0]
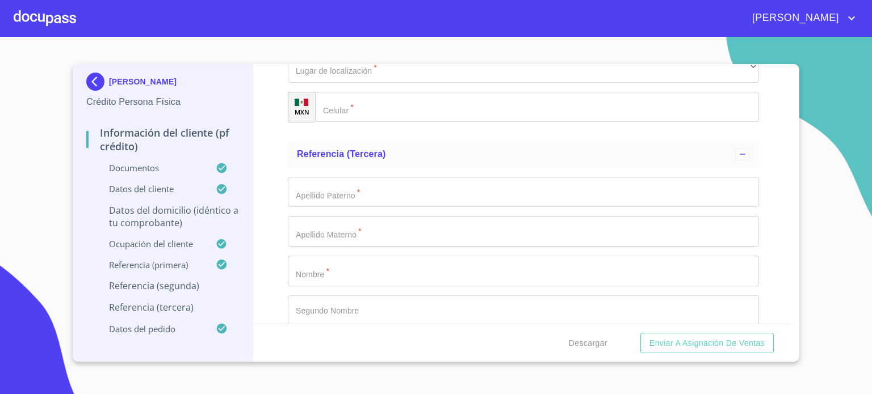
type input "$6,500"
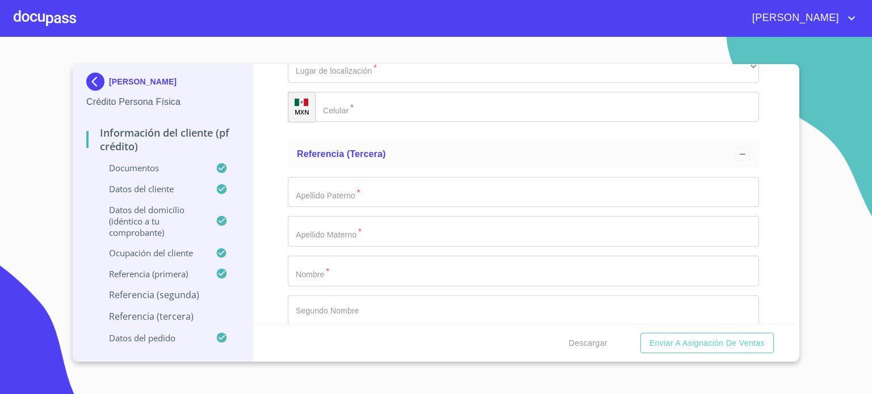
type input "MAGAÑA"
type input "MORALES"
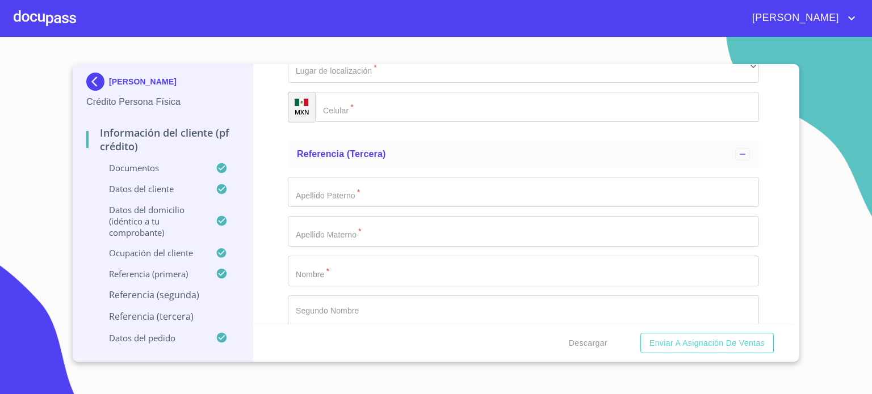
type input "[PERSON_NAME]"
click at [356, 44] on div "​" at bounding box center [523, 28] width 471 height 31
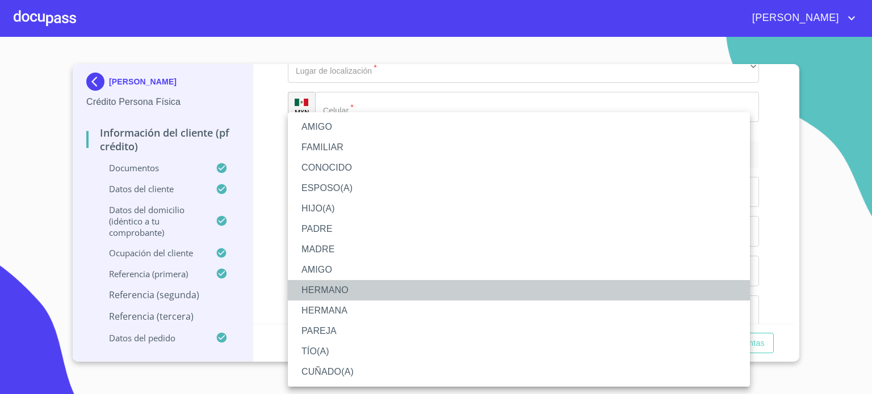
click at [344, 295] on li "HERMANO" at bounding box center [519, 290] width 462 height 20
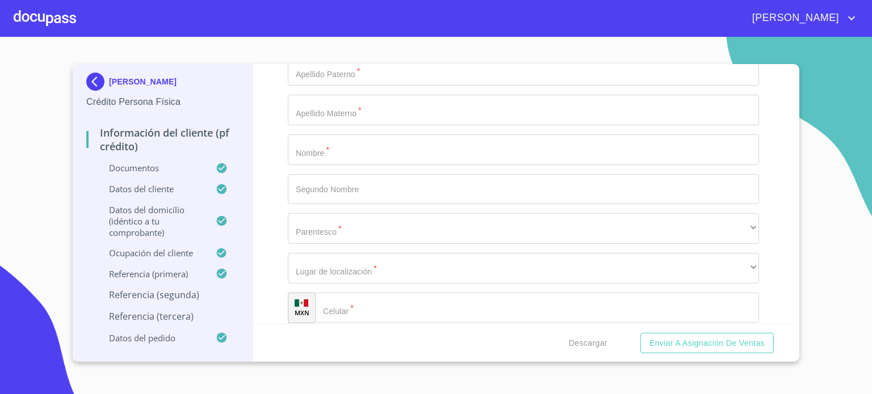
scroll to position [6119, 0]
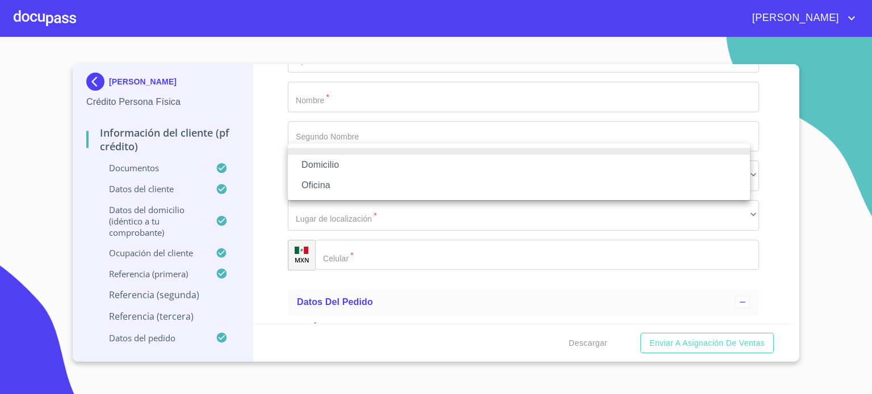
click at [363, 171] on li "Domicilio" at bounding box center [519, 165] width 462 height 20
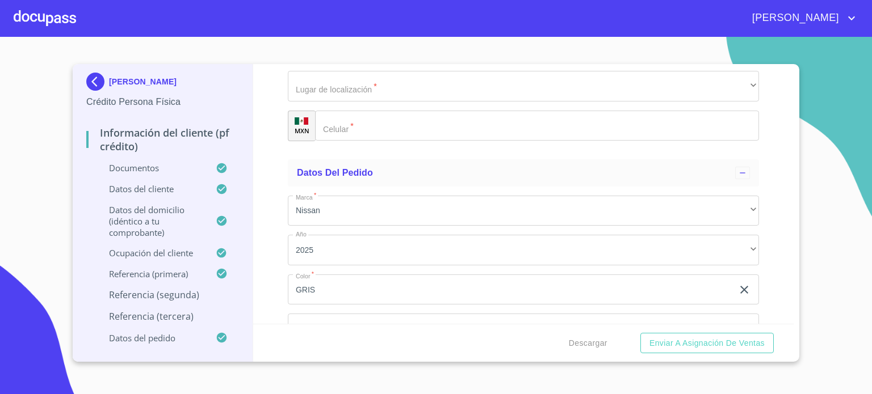
scroll to position [6255, 0]
type input "[PHONE_NUMBER]"
type input "[PERSON_NAME]"
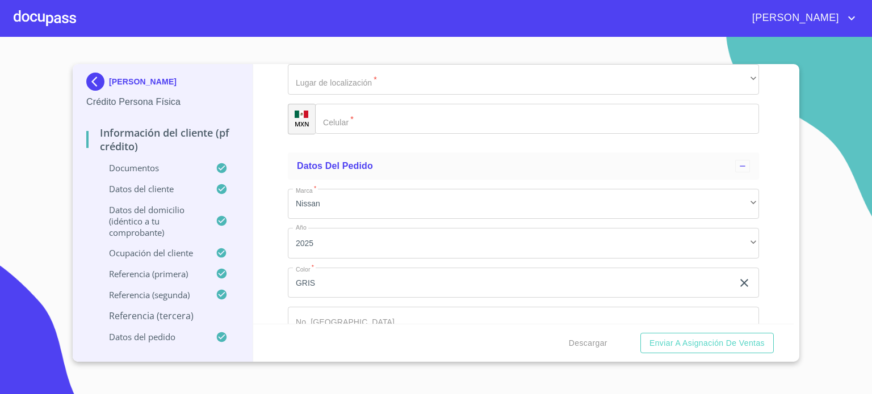
type input "[PERSON_NAME]"
click at [359, 55] on div "​" at bounding box center [523, 39] width 471 height 31
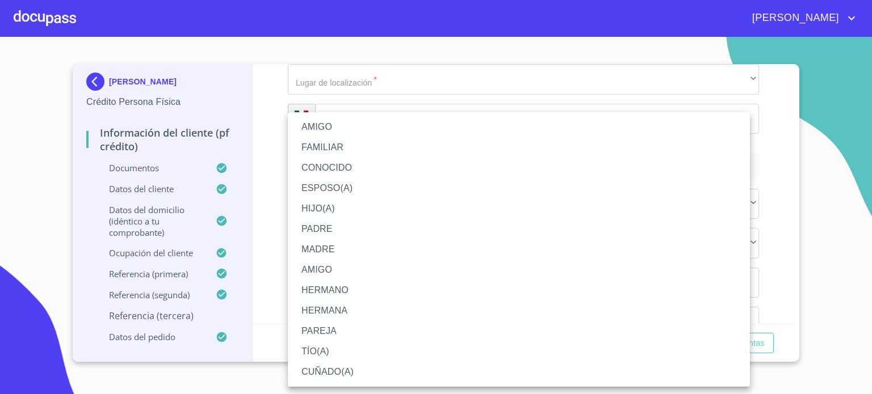
click at [340, 369] on li "CUÑADO(A)" at bounding box center [519, 372] width 462 height 20
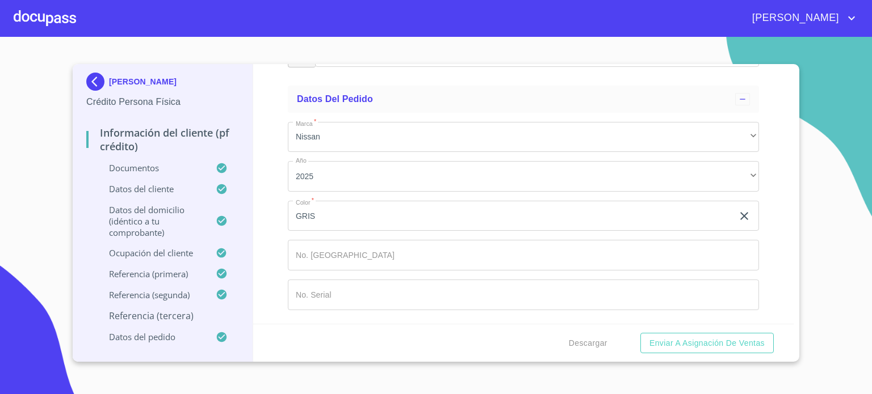
scroll to position [6407, 0]
click at [344, 28] on div "​" at bounding box center [523, 12] width 471 height 31
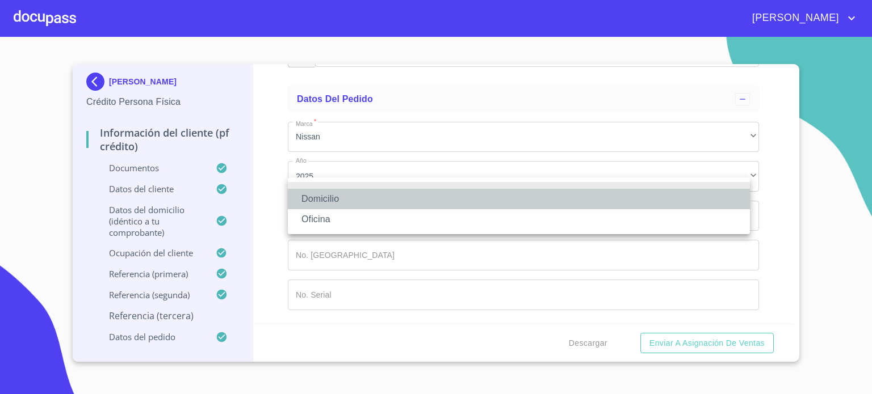
click at [351, 203] on li "Domicilio" at bounding box center [519, 199] width 462 height 20
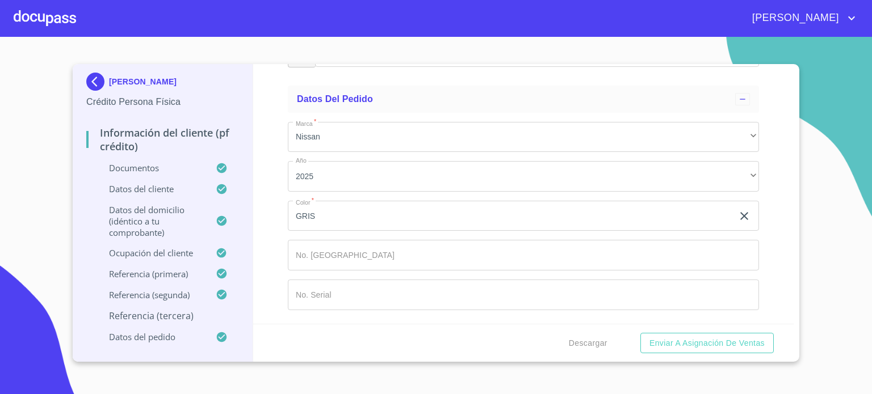
click at [359, 68] on input "Documento de identificación.   *" at bounding box center [537, 52] width 444 height 31
type input "[PHONE_NUMBER]"
click at [595, 348] on span "Descargar" at bounding box center [588, 344] width 39 height 14
click at [758, 274] on div "Información del cliente (PF crédito) Documentos Documento de identificación.   …" at bounding box center [523, 194] width 541 height 260
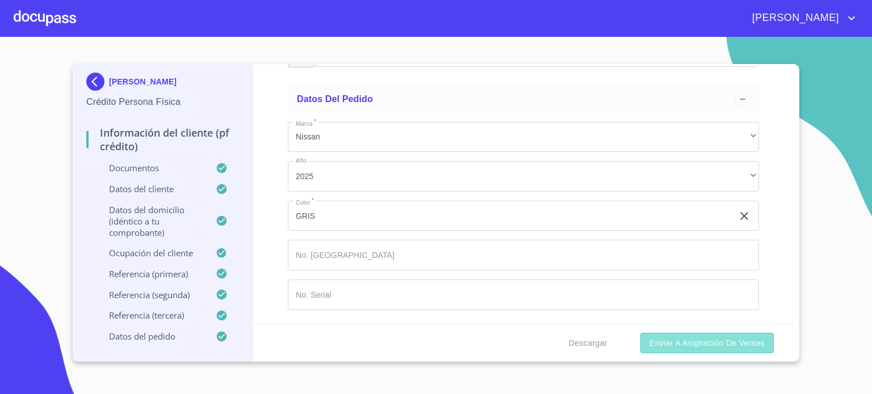
click at [726, 342] on span "Enviar a Asignación de Ventas" at bounding box center [706, 344] width 115 height 14
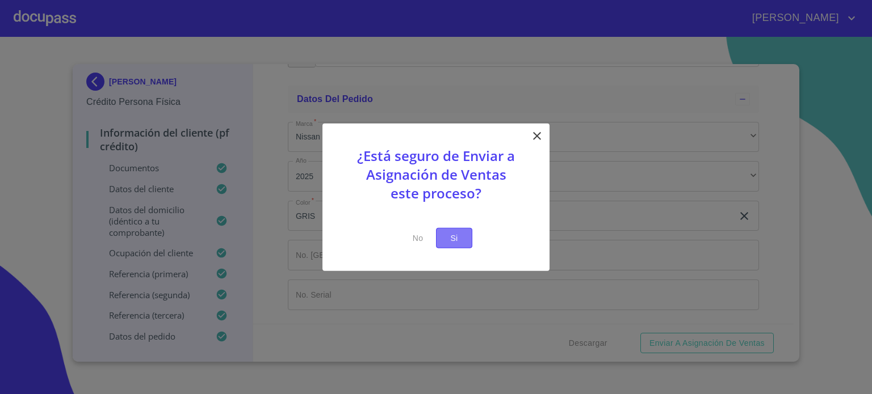
click at [447, 240] on span "Si" at bounding box center [454, 238] width 18 height 14
